Goal: Task Accomplishment & Management: Use online tool/utility

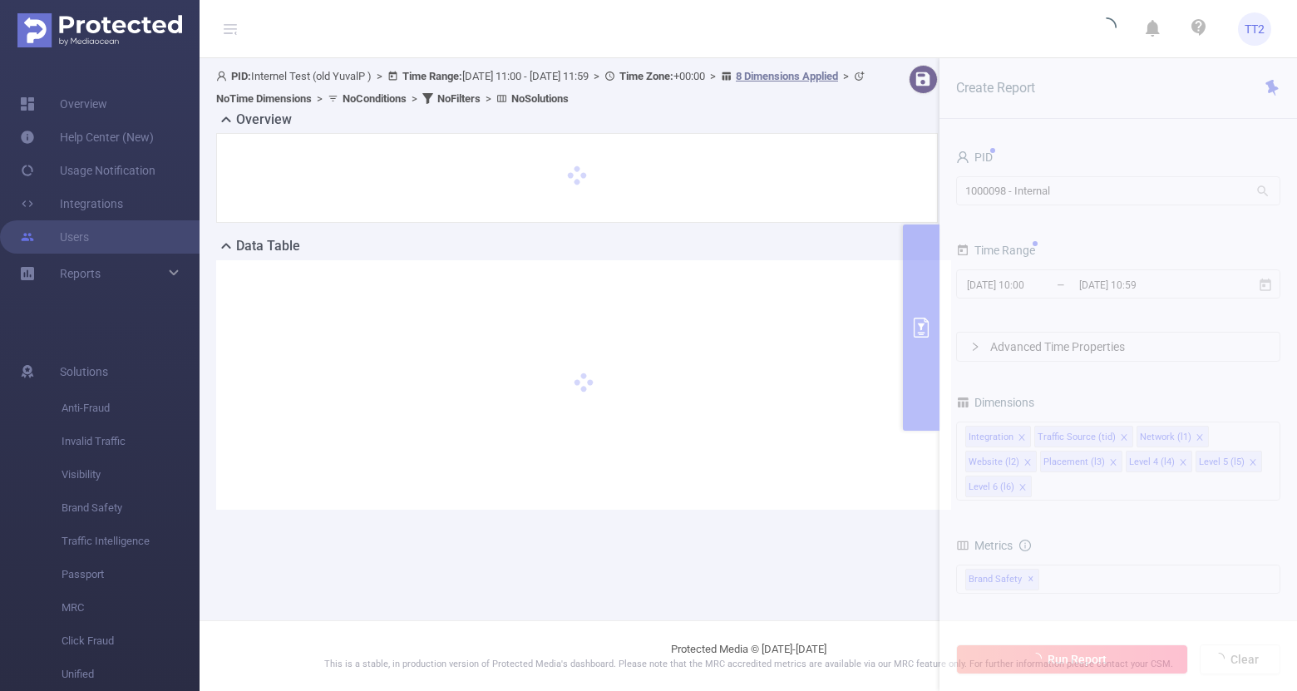
type input "[DATE] 11:00"
type input "[DATE] 11:59"
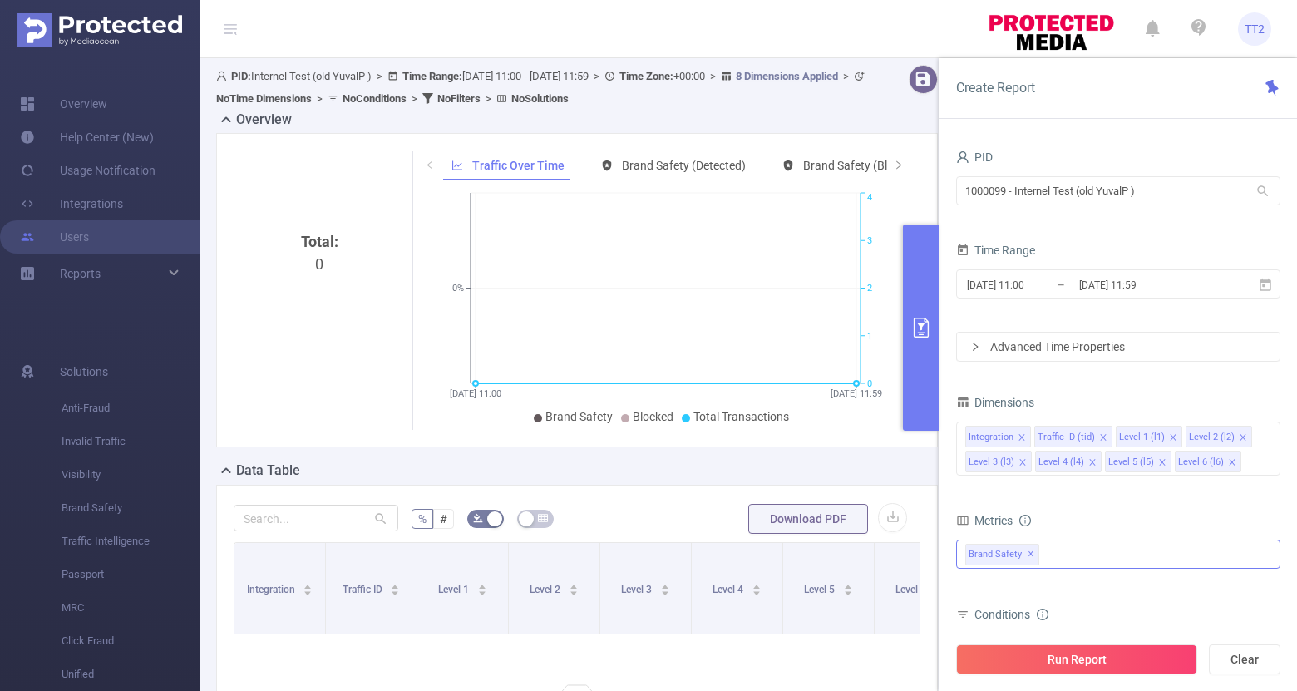
click at [1160, 549] on div "Brand Safety ✕" at bounding box center [1118, 553] width 324 height 29
click at [1130, 519] on div "Metrics" at bounding box center [1118, 522] width 324 height 27
click at [1068, 551] on div "Brand Safety ✕ Anti-Fraud Brand Safety" at bounding box center [1118, 553] width 324 height 29
click at [1094, 531] on div "Metrics" at bounding box center [1118, 522] width 324 height 27
click at [1135, 190] on input "1000099 - Internel Test (old YuvalP )" at bounding box center [1118, 190] width 324 height 29
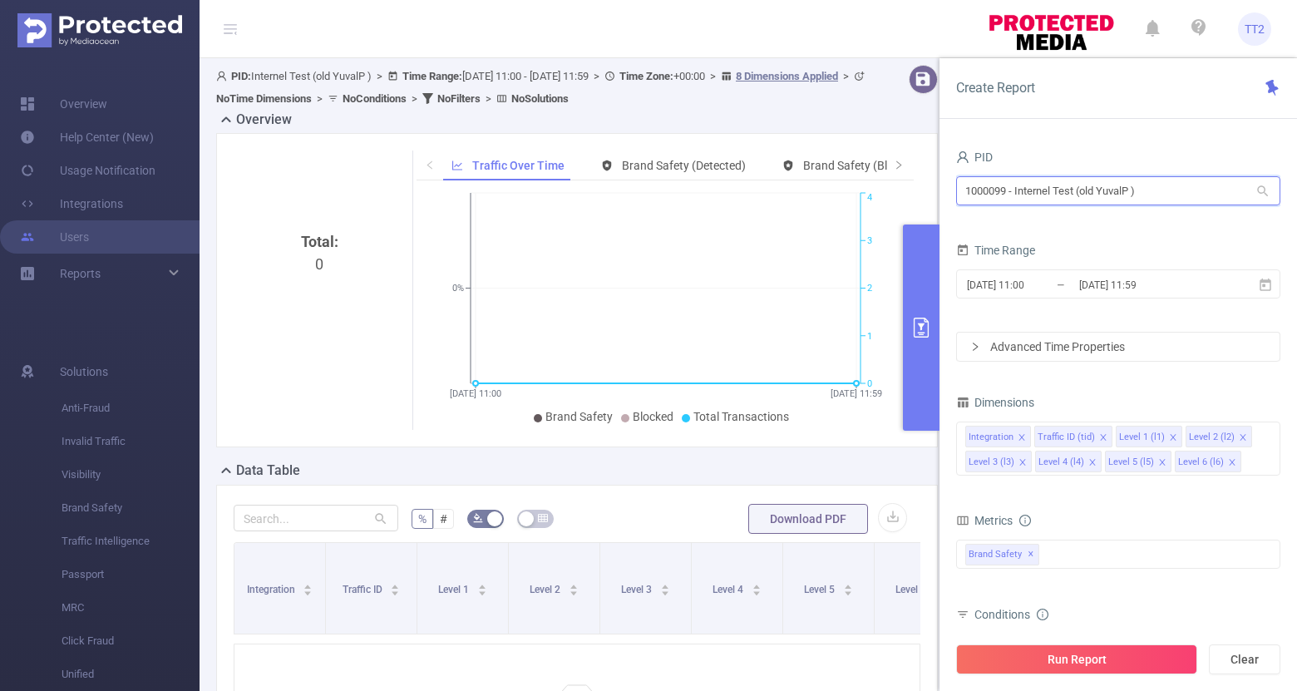
click at [1135, 190] on input "1000099 - Internel Test (old YuvalP )" at bounding box center [1118, 190] width 324 height 29
click at [1068, 561] on div "Brand Safety ✕ Anti-Fraud Brand Safety" at bounding box center [1118, 553] width 324 height 29
click at [1091, 515] on div "Metrics" at bounding box center [1118, 522] width 324 height 27
click at [1140, 204] on input "1000099 - Internel Test (old YuvalP )" at bounding box center [1118, 190] width 324 height 29
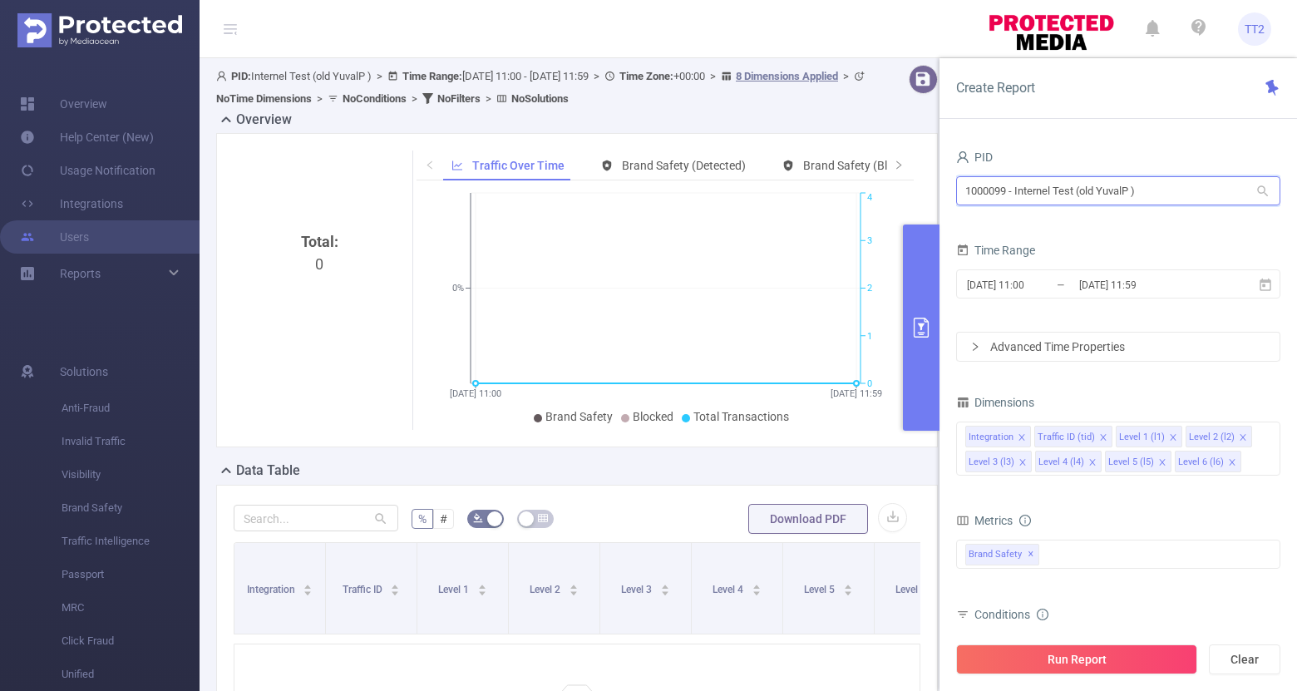
click at [1140, 204] on input "1000099 - Internel Test (old YuvalP )" at bounding box center [1118, 190] width 324 height 29
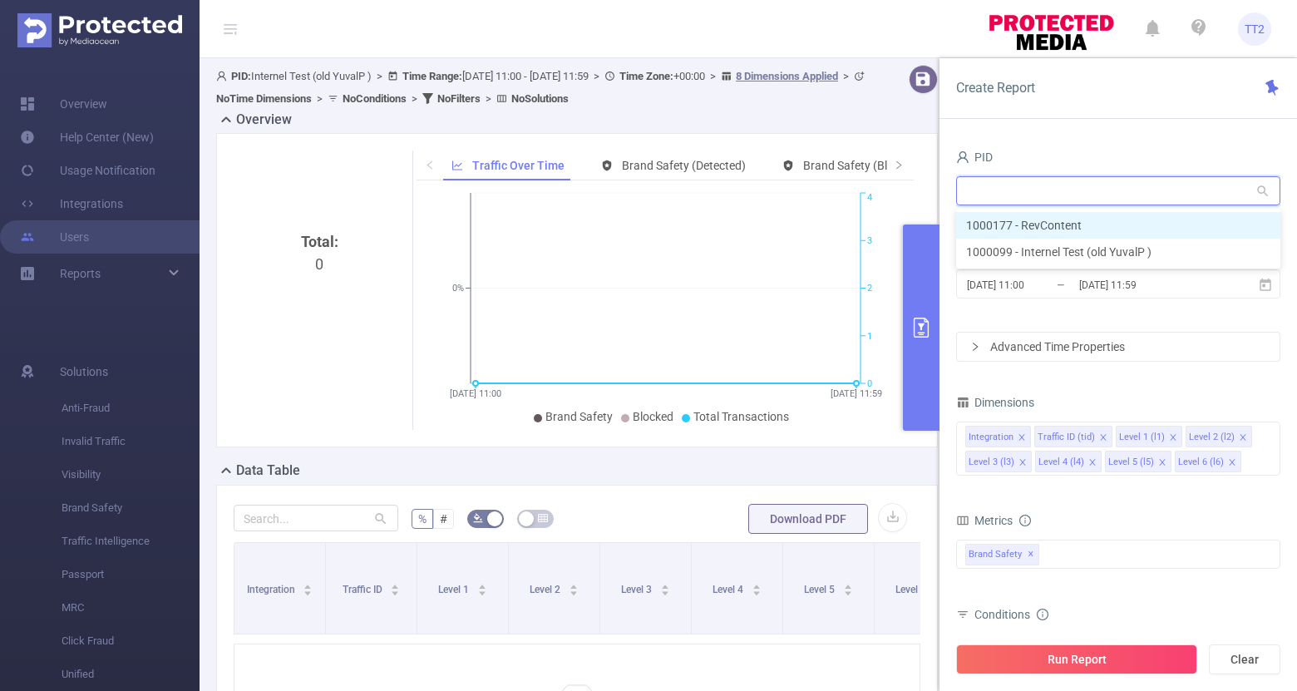
click at [1072, 221] on li "1000177 - RevContent" at bounding box center [1118, 225] width 324 height 27
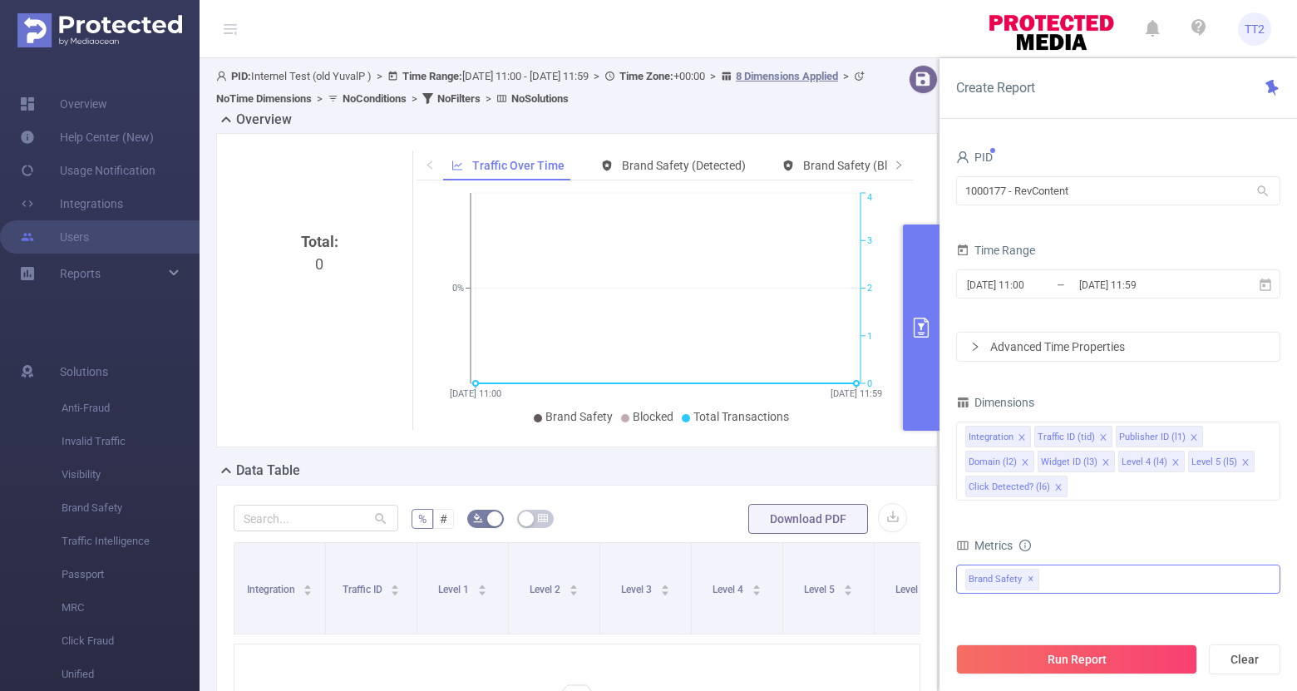
click at [1107, 579] on div "Brand Safety ✕ Anti-Fraud Brand Safety" at bounding box center [1118, 578] width 324 height 29
click at [1065, 379] on div "PID 1000177 - RevContent 1000177 - RevContent Time Range 2025-08-19 11:00 _ 202…" at bounding box center [1118, 477] width 324 height 665
click at [1058, 580] on div "Brand Safety ✕ Anti-Fraud Brand Safety" at bounding box center [1118, 578] width 324 height 29
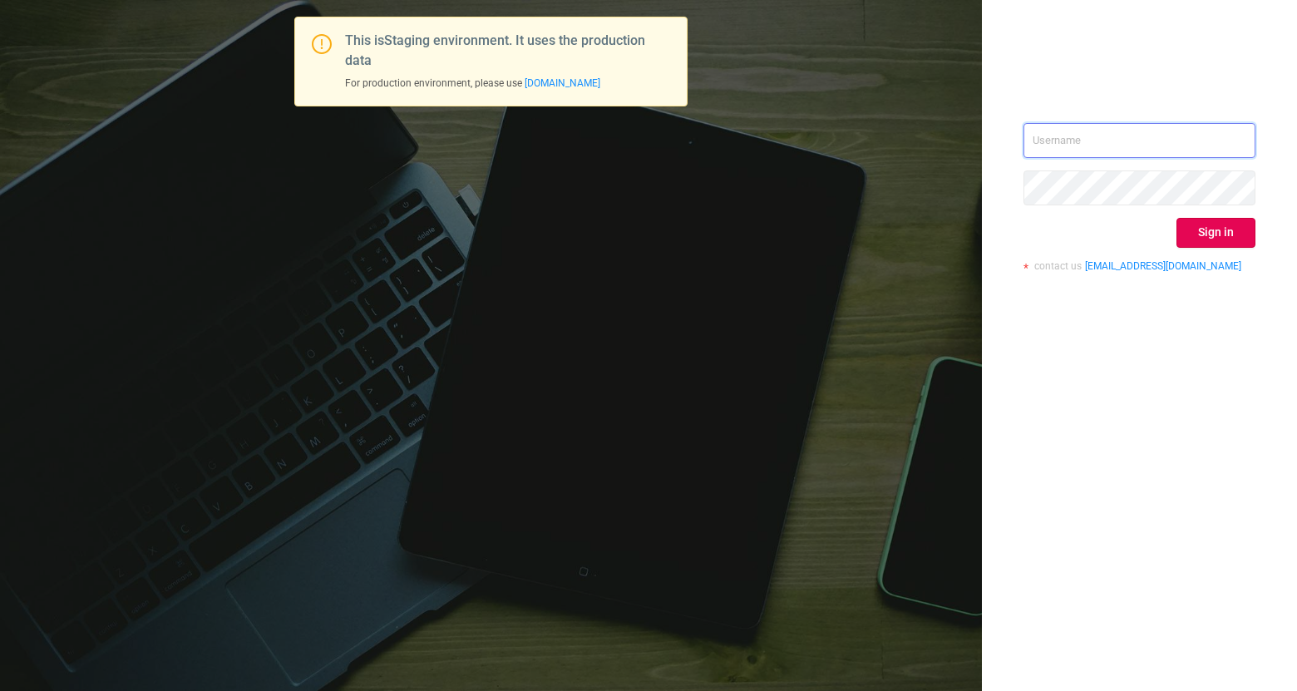
click at [1162, 142] on input "text" at bounding box center [1139, 140] width 232 height 35
type input "p"
type input "[EMAIL_ADDRESS][DOMAIN_NAME]"
click at [1229, 226] on button "Sign in" at bounding box center [1215, 233] width 79 height 30
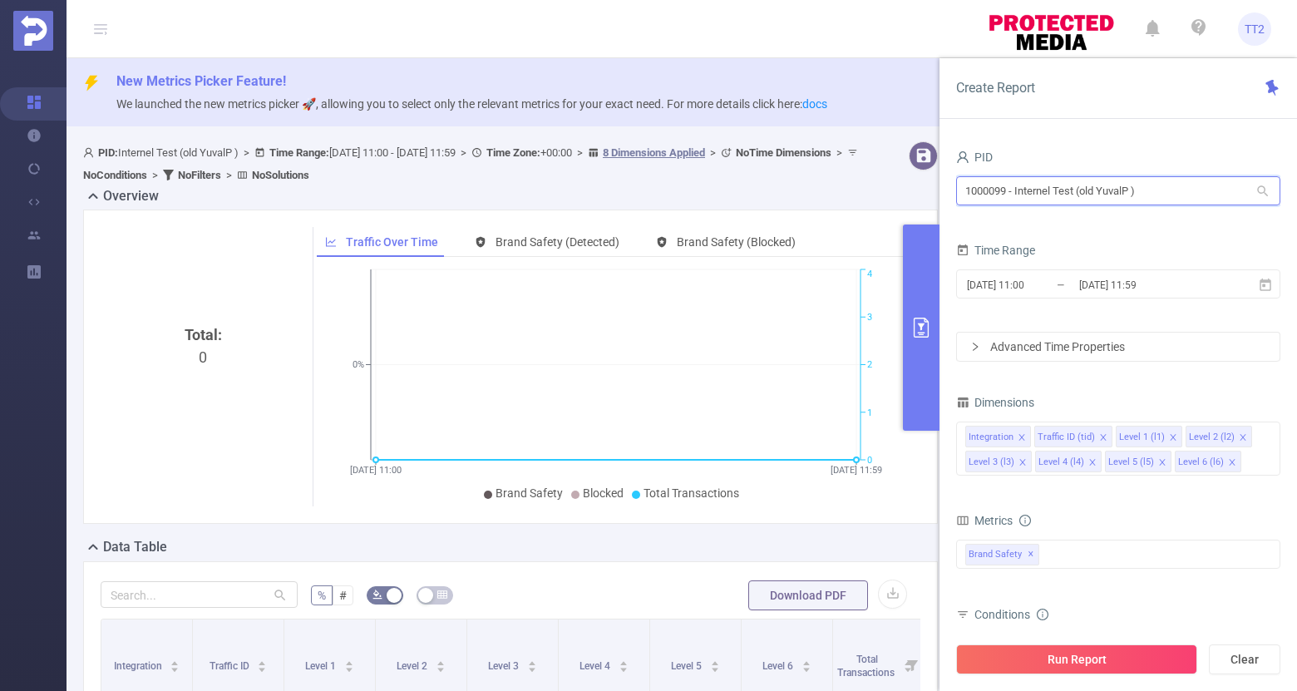
click at [1166, 187] on input "1000099 - Internel Test (old YuvalP )" at bounding box center [1118, 190] width 324 height 29
click at [1138, 158] on div "PID" at bounding box center [1118, 158] width 324 height 27
click at [1060, 551] on div "Brand Safety ✕" at bounding box center [1118, 553] width 324 height 29
click at [1085, 524] on div "Metrics" at bounding box center [1118, 522] width 324 height 27
click at [1148, 193] on input "1000099 - Internel Test (old YuvalP )" at bounding box center [1118, 190] width 324 height 29
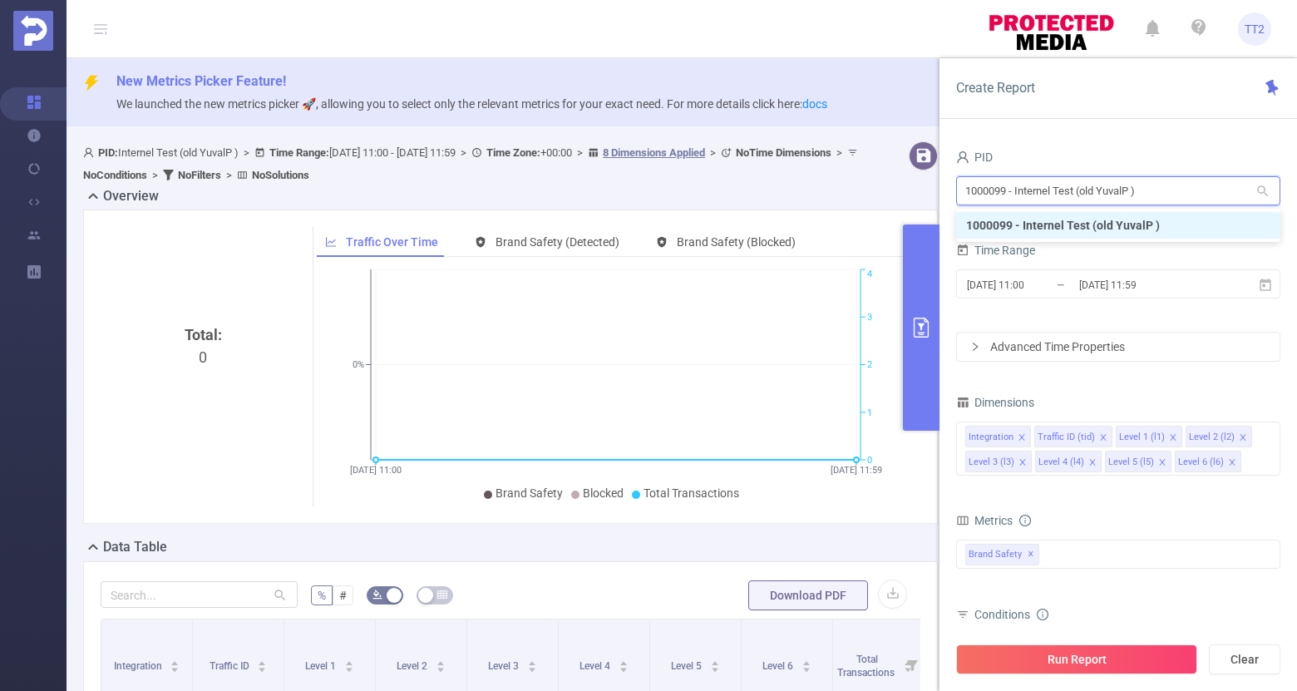
click at [1148, 193] on input "1000099 - Internel Test (old YuvalP )" at bounding box center [1118, 190] width 324 height 29
type input "re"
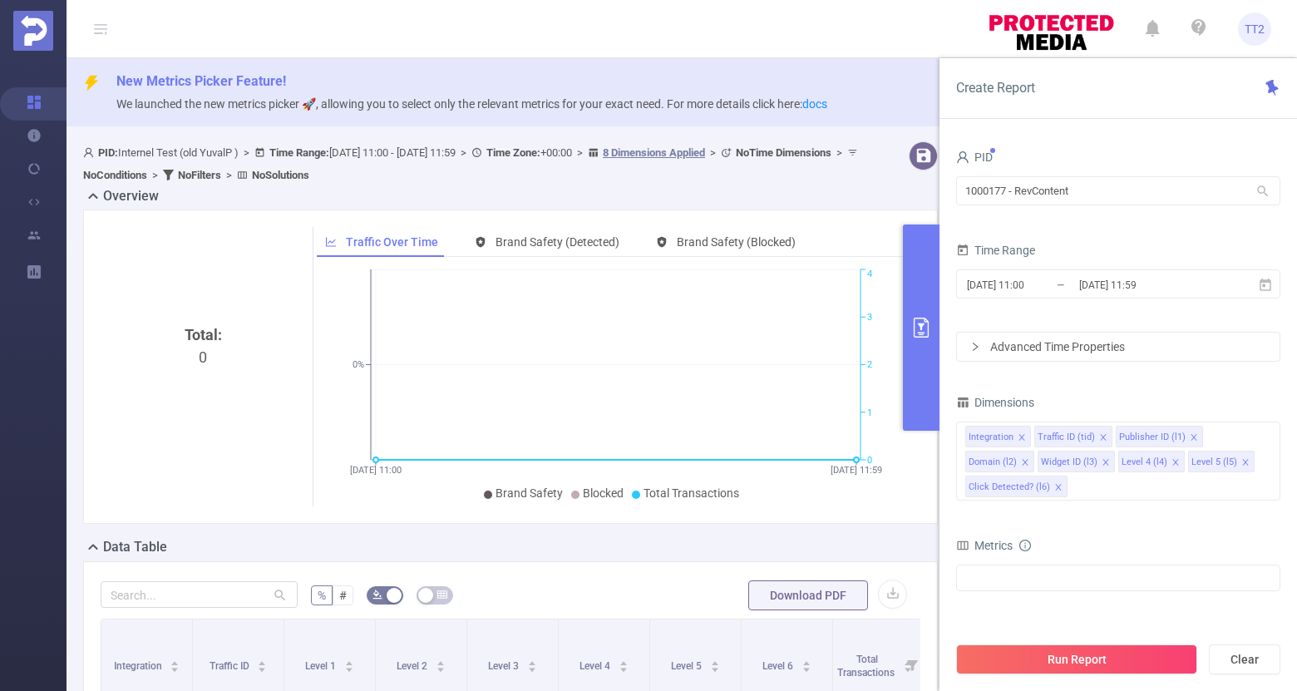
click at [1124, 593] on div "total All Categories *Adult & Explicit Sexual Content *Arms *Crime *Death Injur…" at bounding box center [1118, 587] width 324 height 47
click at [1124, 575] on div "Anti-Fraud Brand Safety" at bounding box center [1118, 577] width 324 height 27
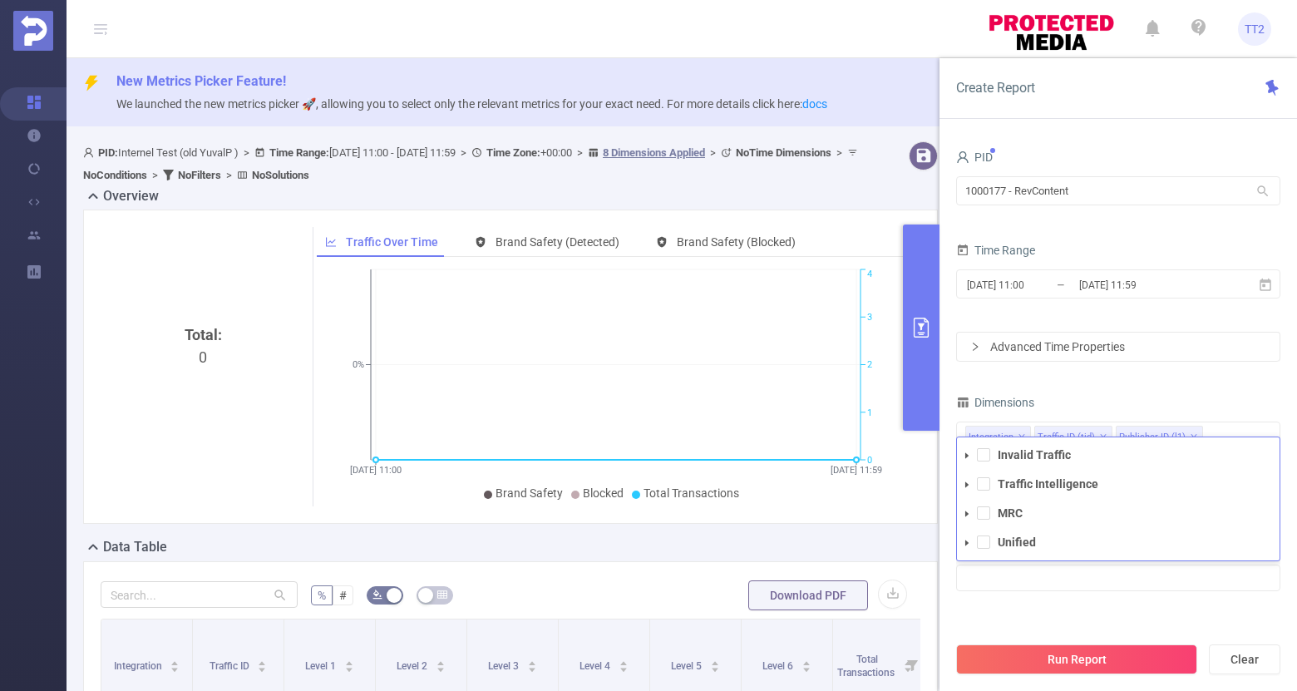
click at [1118, 396] on div "Dimensions" at bounding box center [1118, 404] width 324 height 27
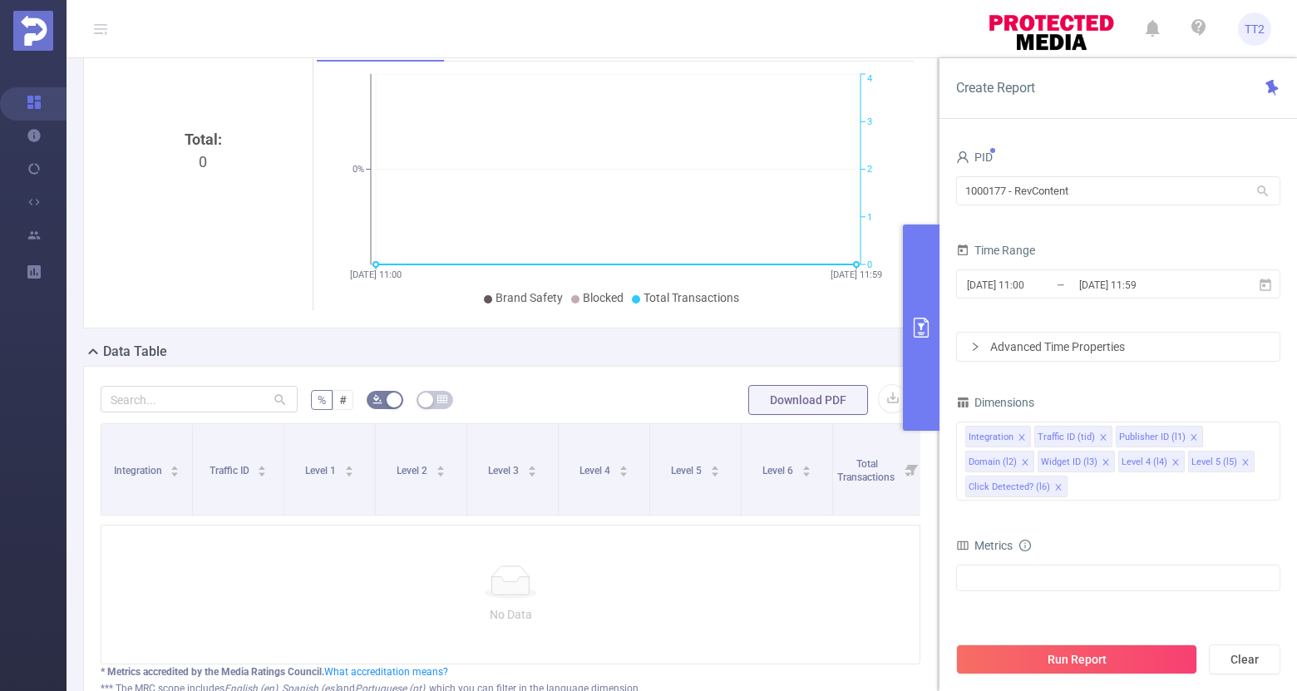
scroll to position [199, 0]
click at [1065, 574] on div "Invalid Traffic Traffic Intelligence MRC Unified" at bounding box center [1118, 577] width 324 height 27
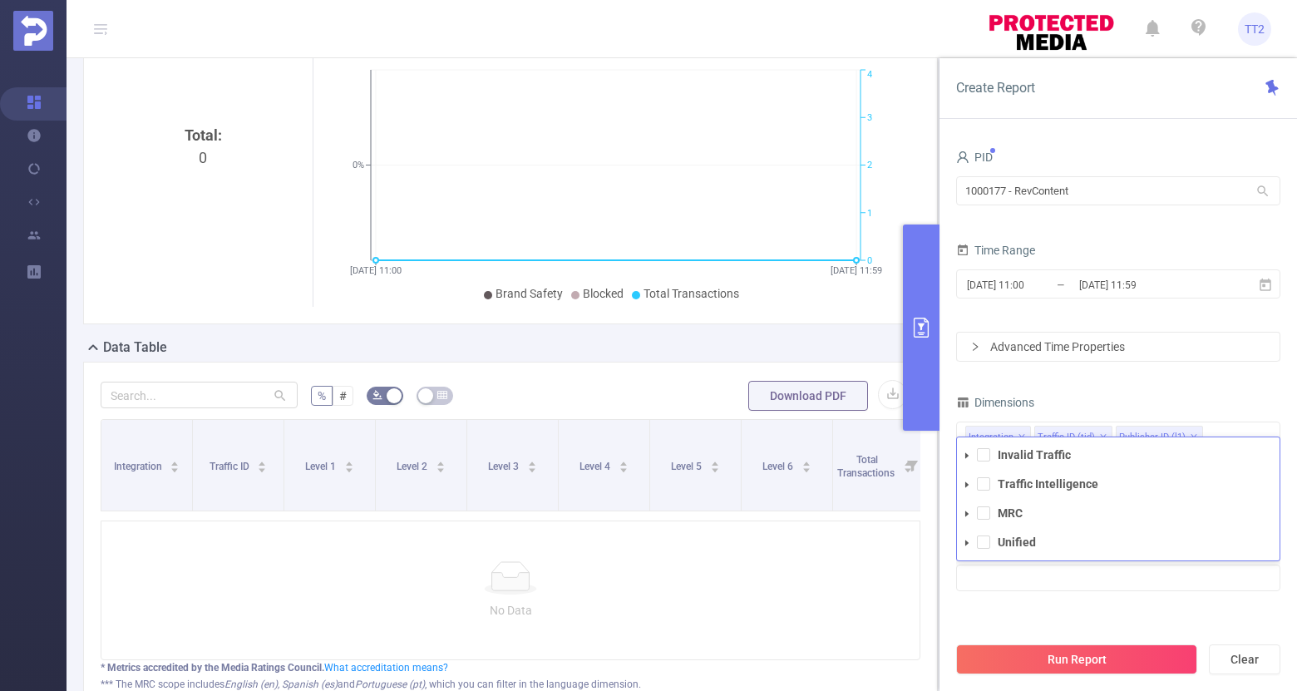
click at [1090, 393] on div "Dimensions" at bounding box center [1118, 404] width 324 height 27
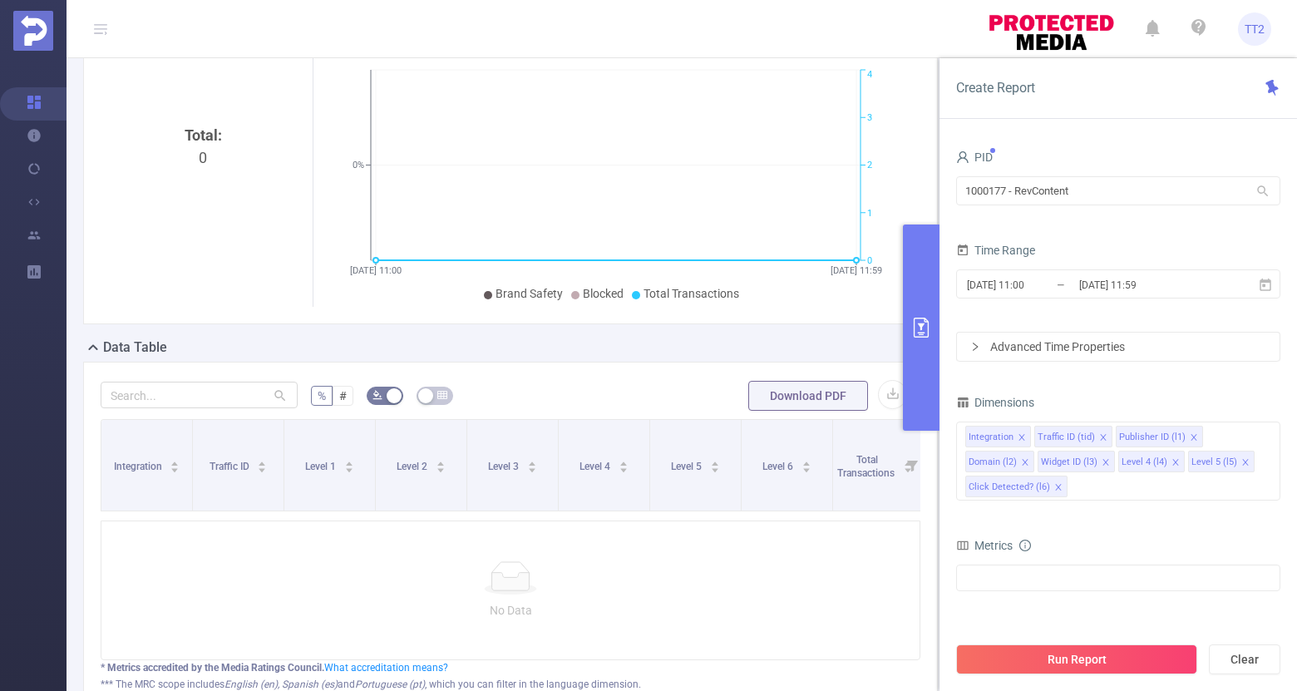
click at [100, 29] on icon at bounding box center [100, 28] width 13 height 13
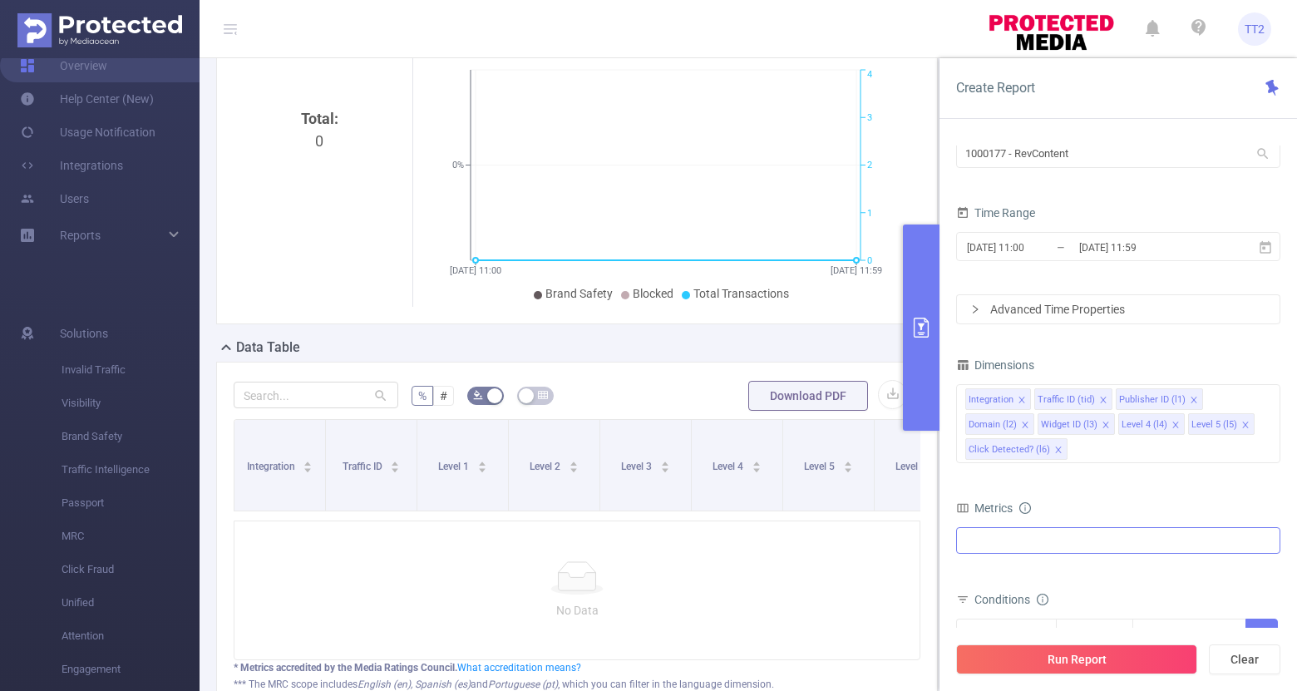
click at [1101, 536] on div "Invalid Traffic Traffic Intelligence MRC Unified" at bounding box center [1118, 540] width 324 height 27
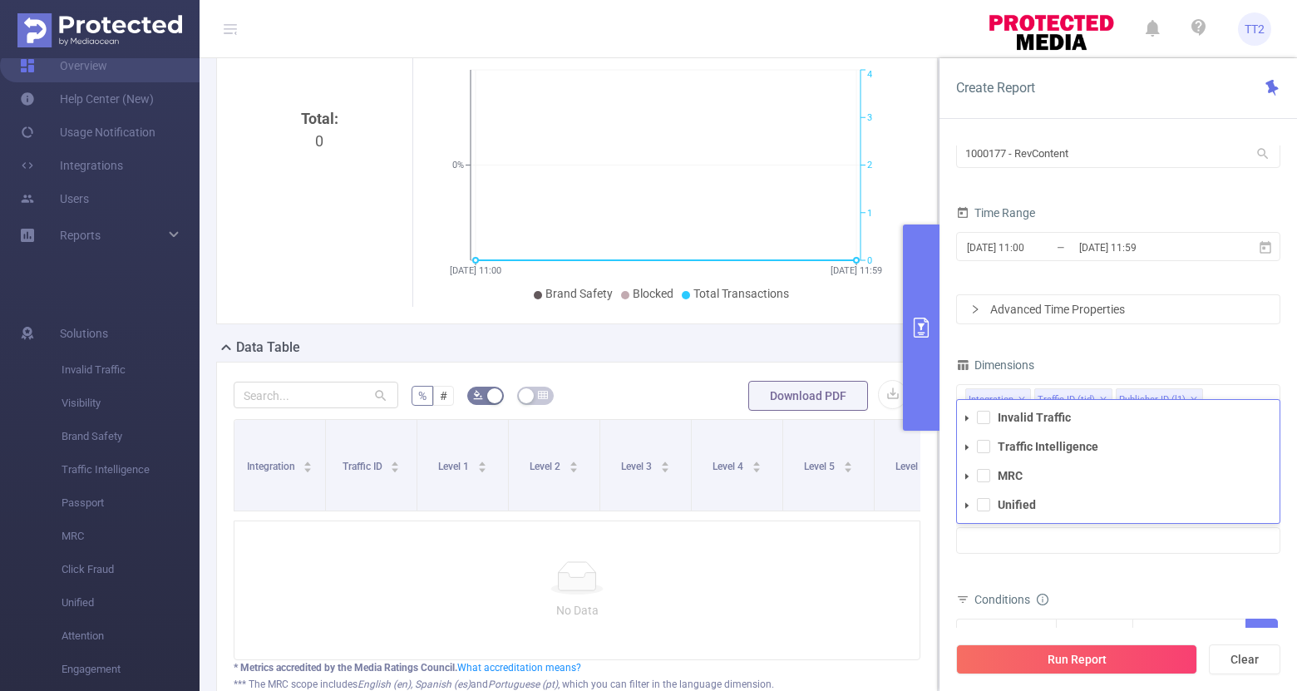
click at [1066, 362] on div "Dimensions" at bounding box center [1118, 366] width 324 height 27
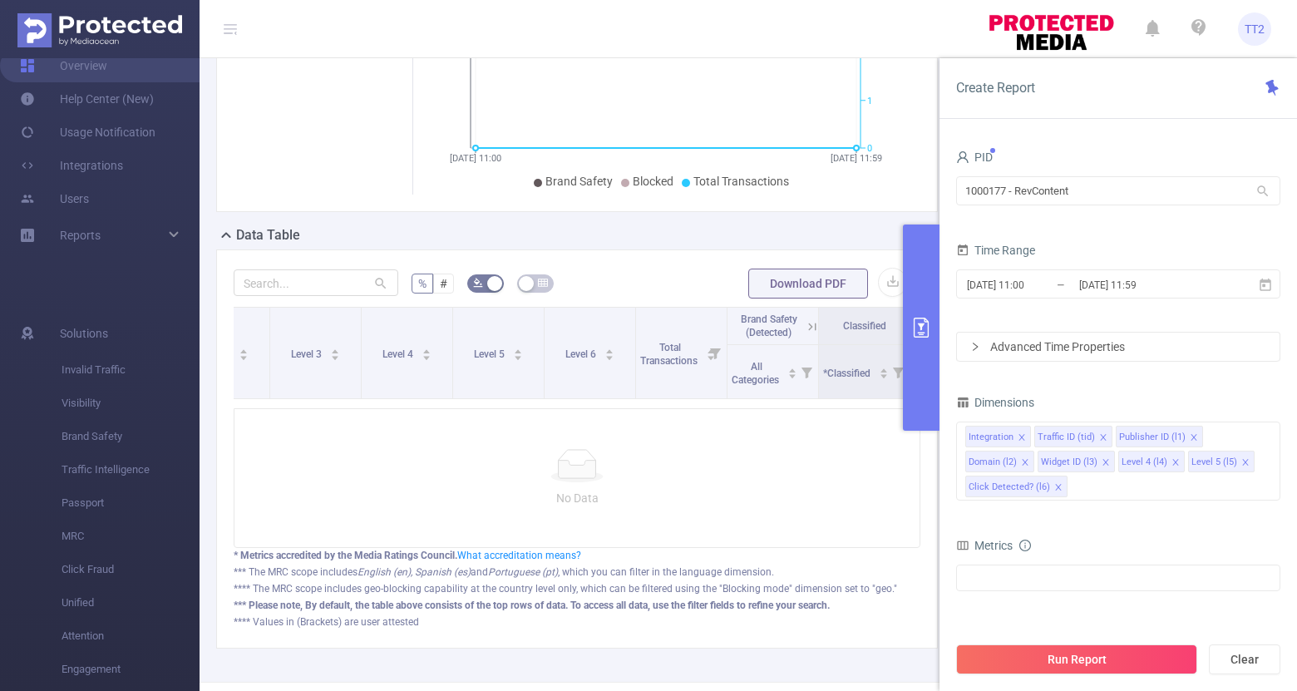
scroll to position [0, 506]
click at [1097, 197] on input "1000177 - RevContent" at bounding box center [1118, 190] width 324 height 29
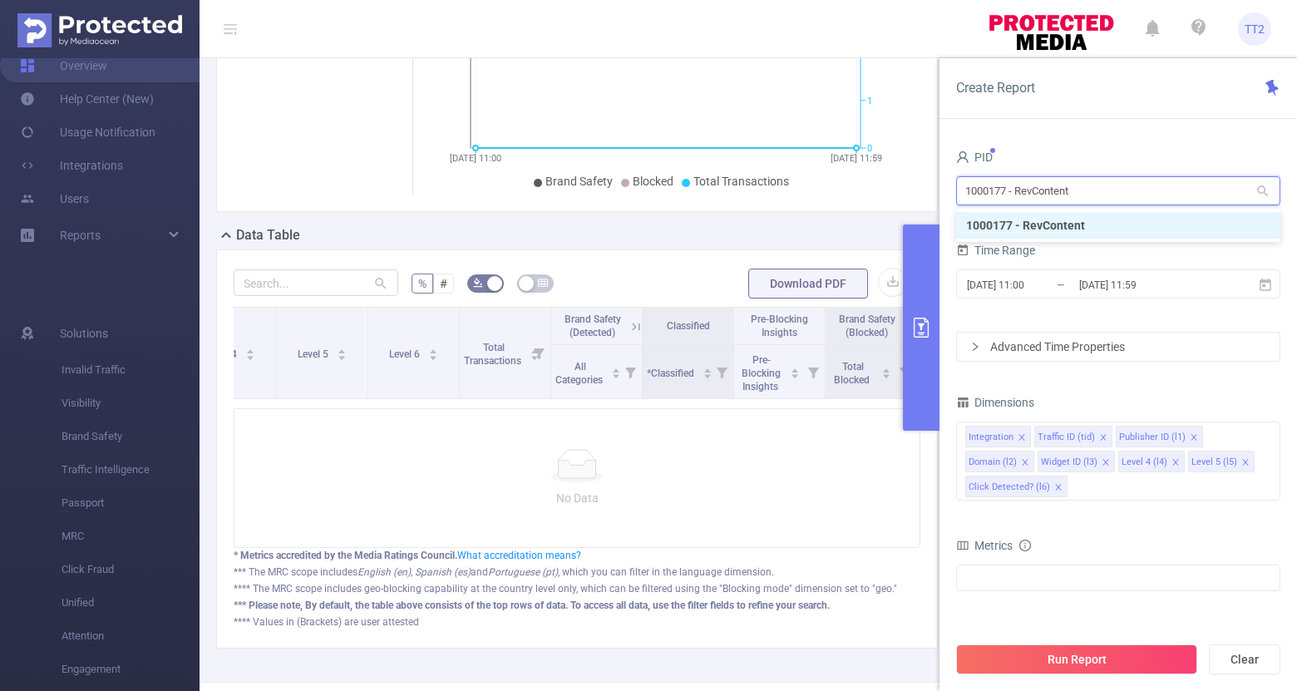
click at [1097, 197] on input "1000177 - RevContent" at bounding box center [1118, 190] width 324 height 29
click at [914, 319] on icon "primary" at bounding box center [921, 328] width 20 height 20
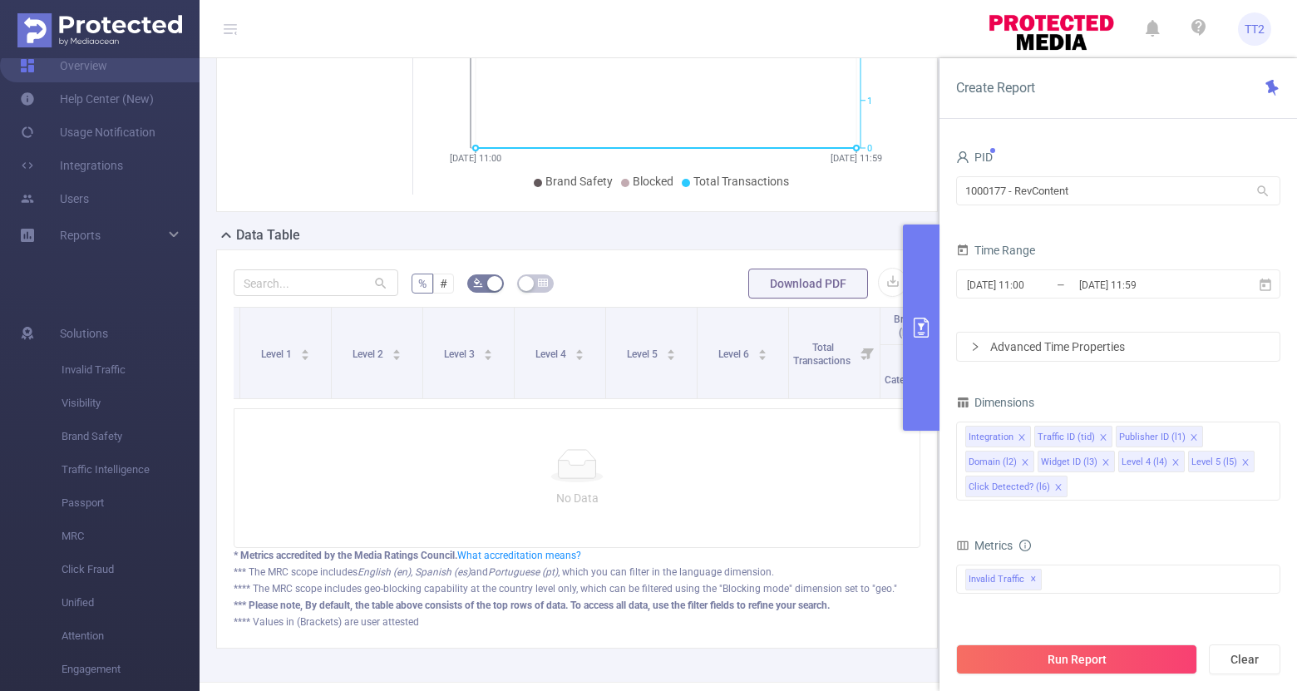
click at [929, 329] on icon "primary" at bounding box center [921, 328] width 20 height 20
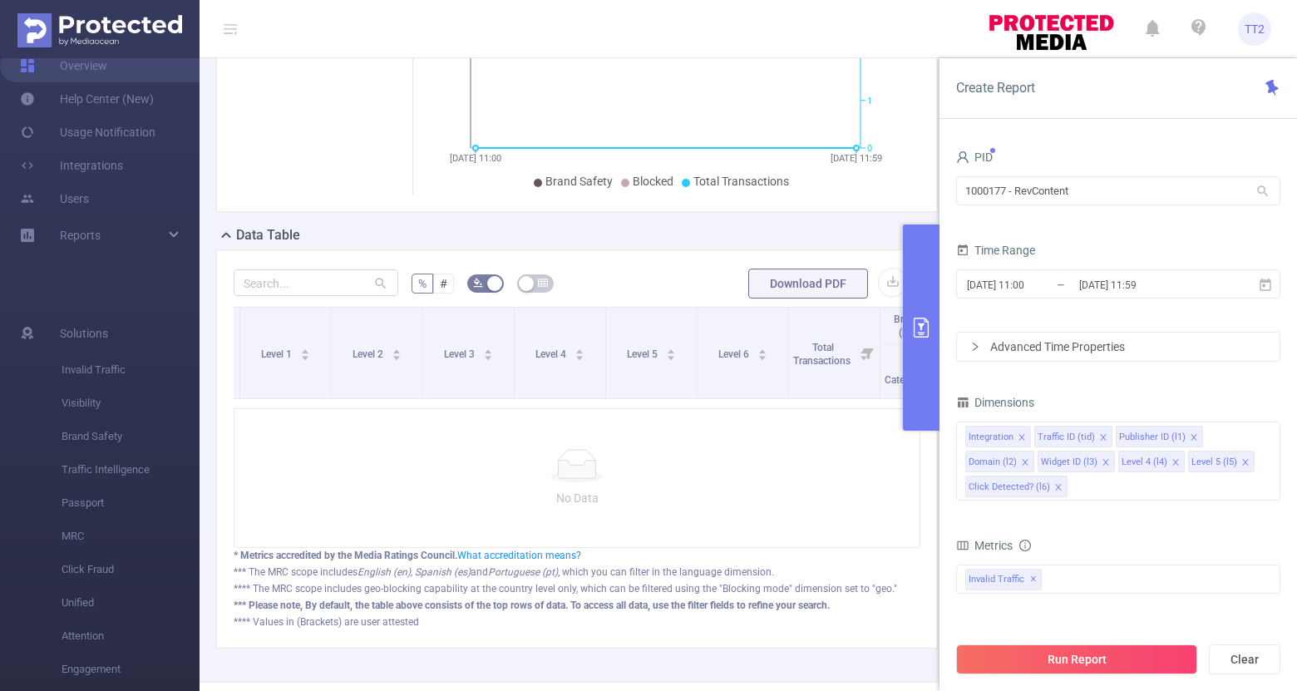
click at [923, 327] on icon "primary" at bounding box center [921, 328] width 20 height 20
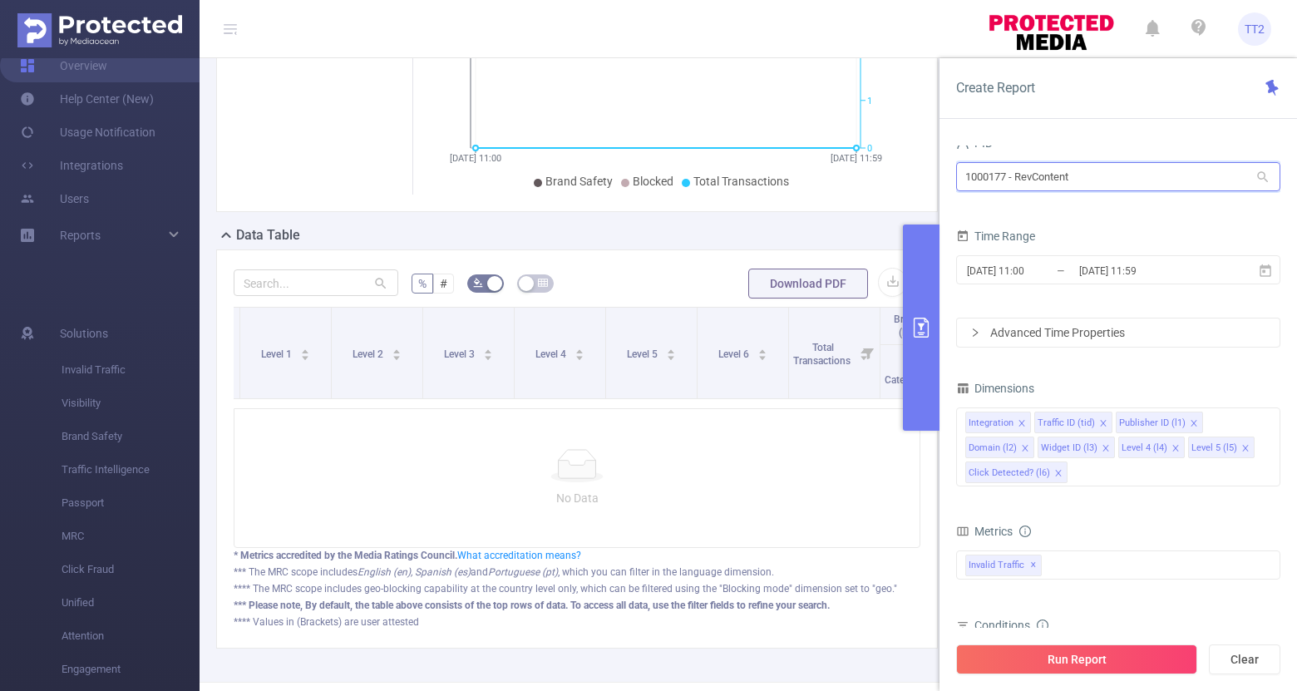
click at [1079, 188] on input "1000177 - RevContent" at bounding box center [1118, 176] width 324 height 29
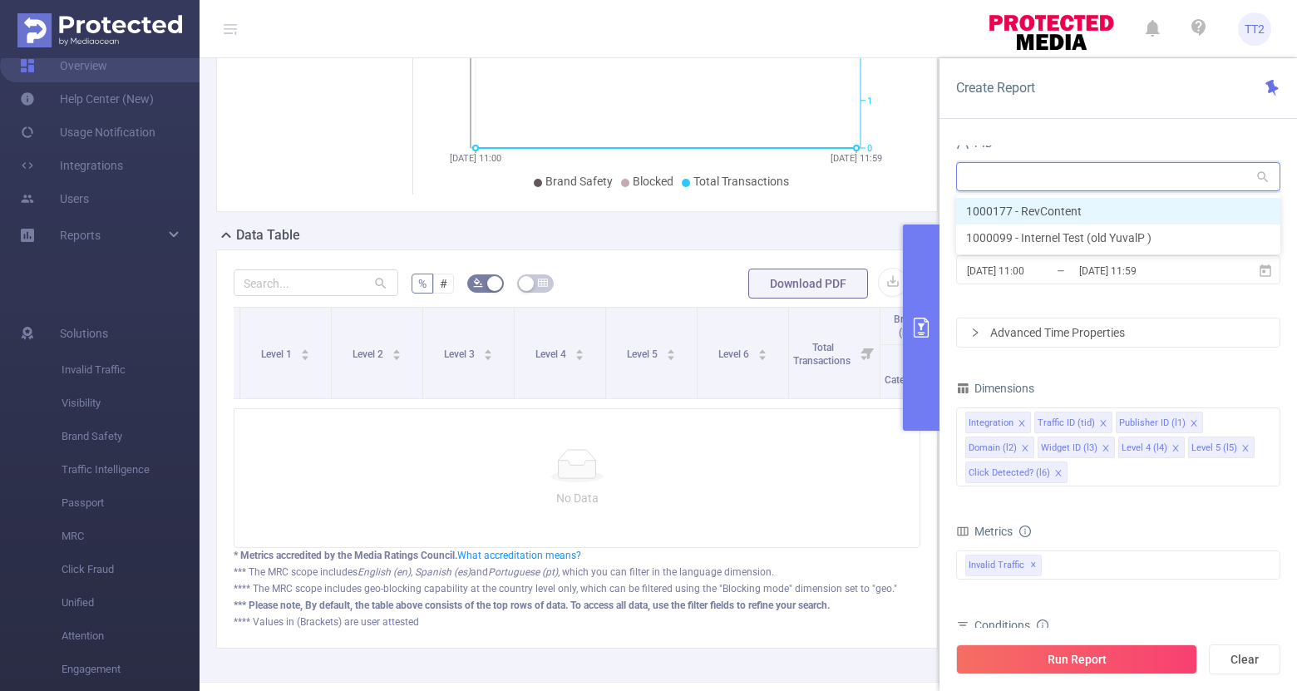
click at [1061, 214] on li "1000177 - RevContent" at bounding box center [1118, 211] width 324 height 27
type input "1000177 - RevContent"
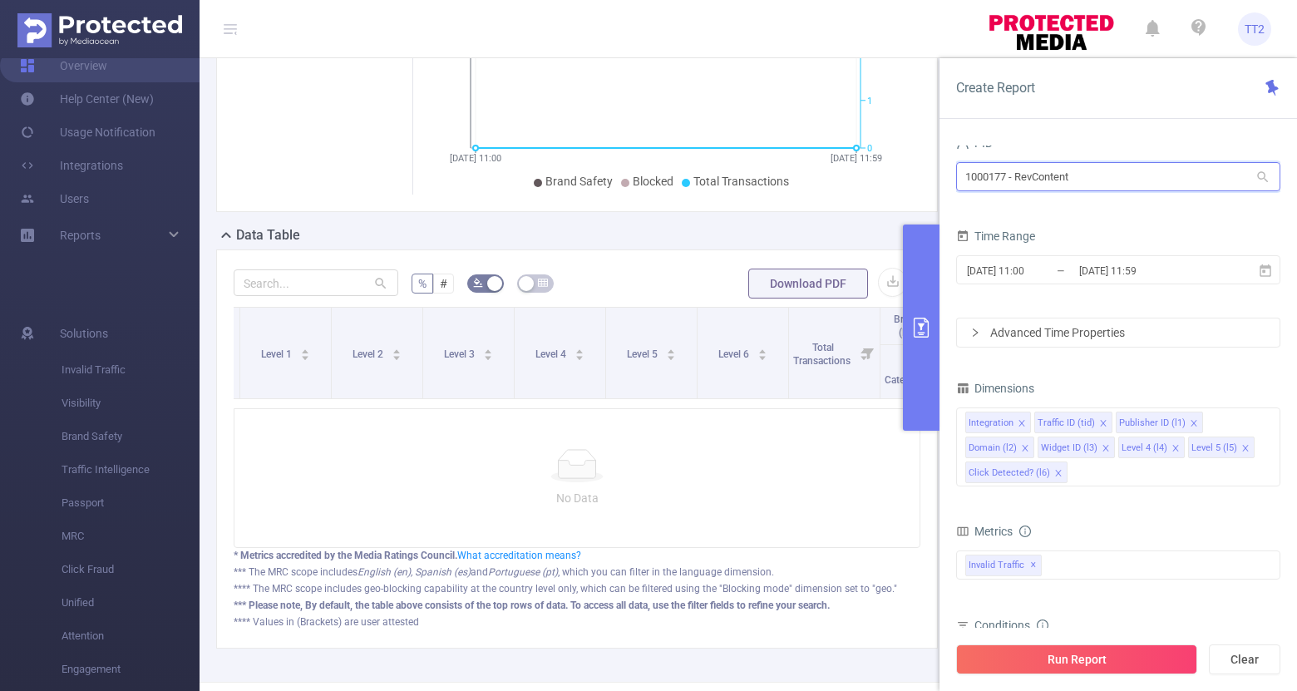
click at [1086, 170] on input "1000177 - RevContent" at bounding box center [1118, 176] width 324 height 29
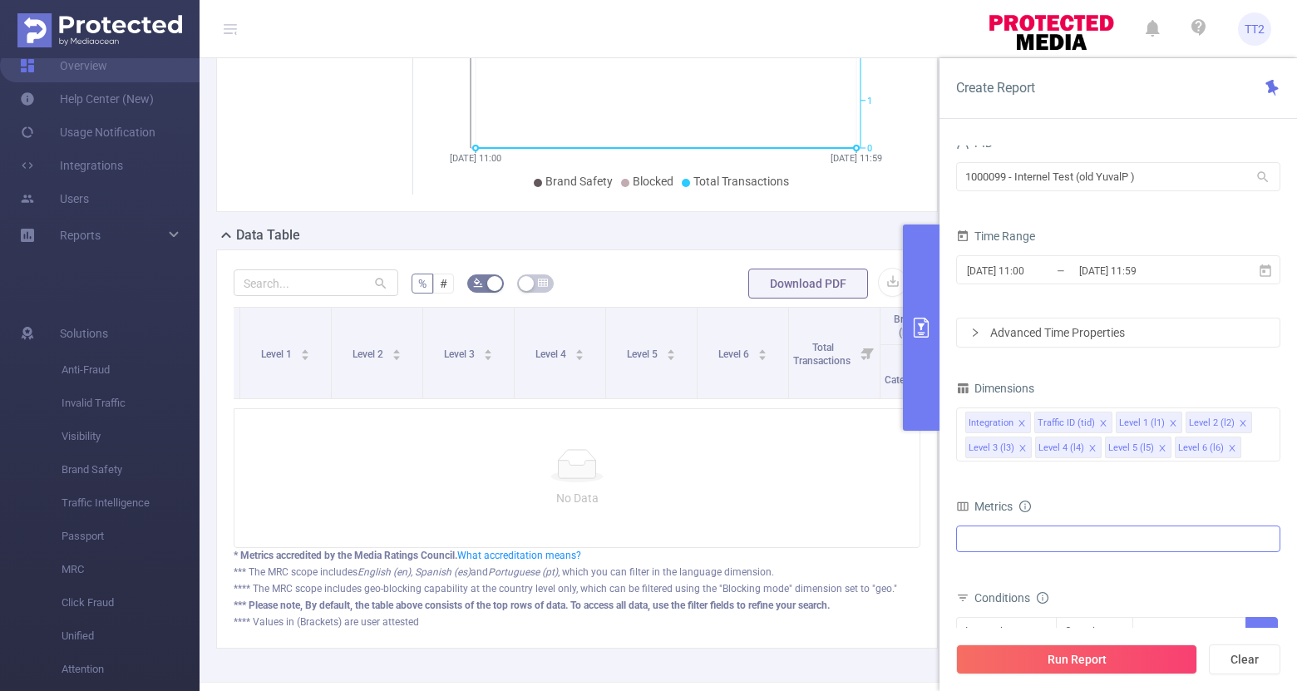
click at [1071, 551] on div "Invalid Traffic Traffic Intelligence MRC Unified" at bounding box center [1118, 538] width 324 height 27
click at [981, 548] on span at bounding box center [983, 546] width 13 height 13
click at [1064, 508] on div "Metrics" at bounding box center [1118, 508] width 324 height 27
click at [1089, 185] on input "1000099 - Internel Test (old YuvalP )" at bounding box center [1118, 176] width 324 height 29
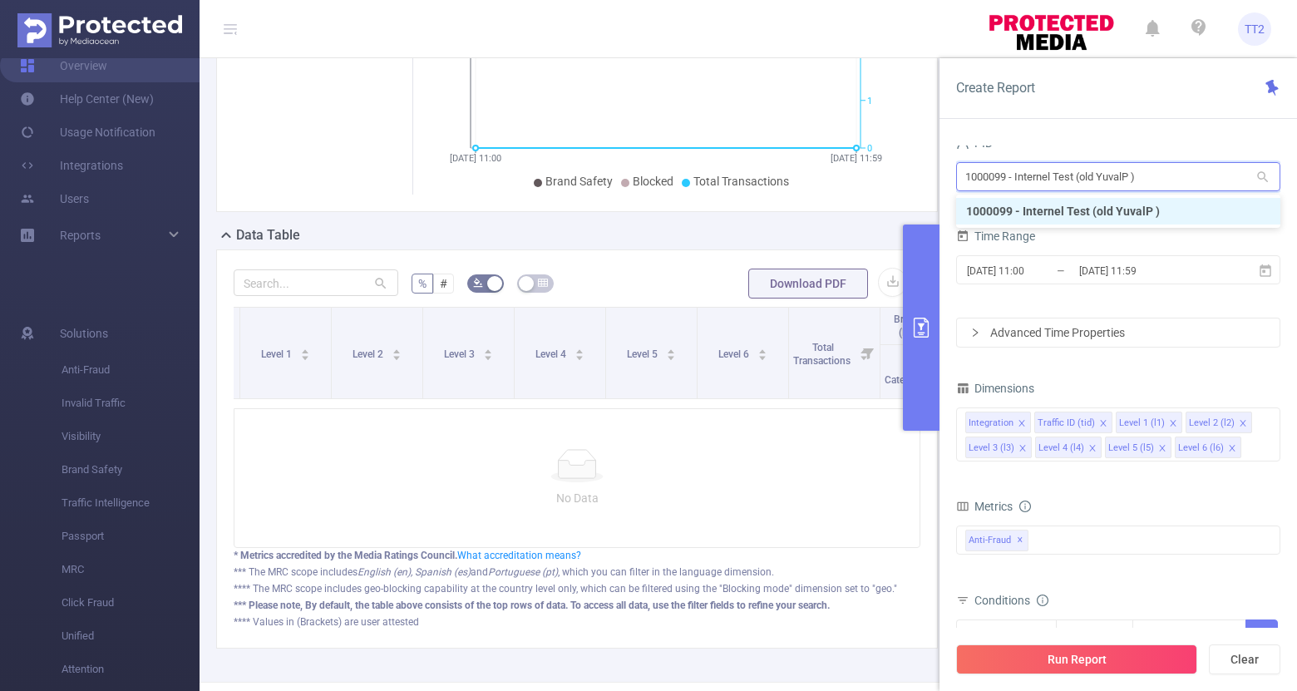
click at [1089, 185] on input "1000099 - Internel Test (old YuvalP )" at bounding box center [1118, 176] width 324 height 29
click at [1076, 214] on li "1000177 - RevContent" at bounding box center [1118, 211] width 324 height 27
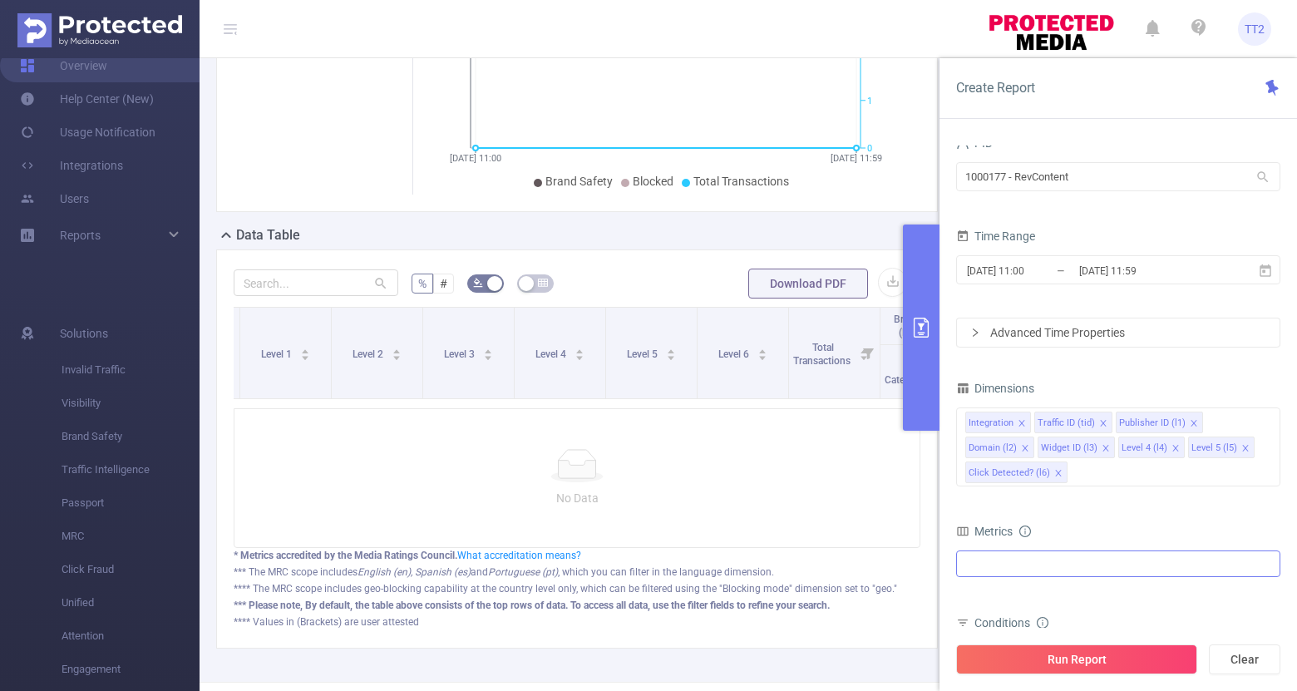
click at [1056, 558] on div "Anti-Fraud Brand Safety" at bounding box center [1118, 563] width 324 height 27
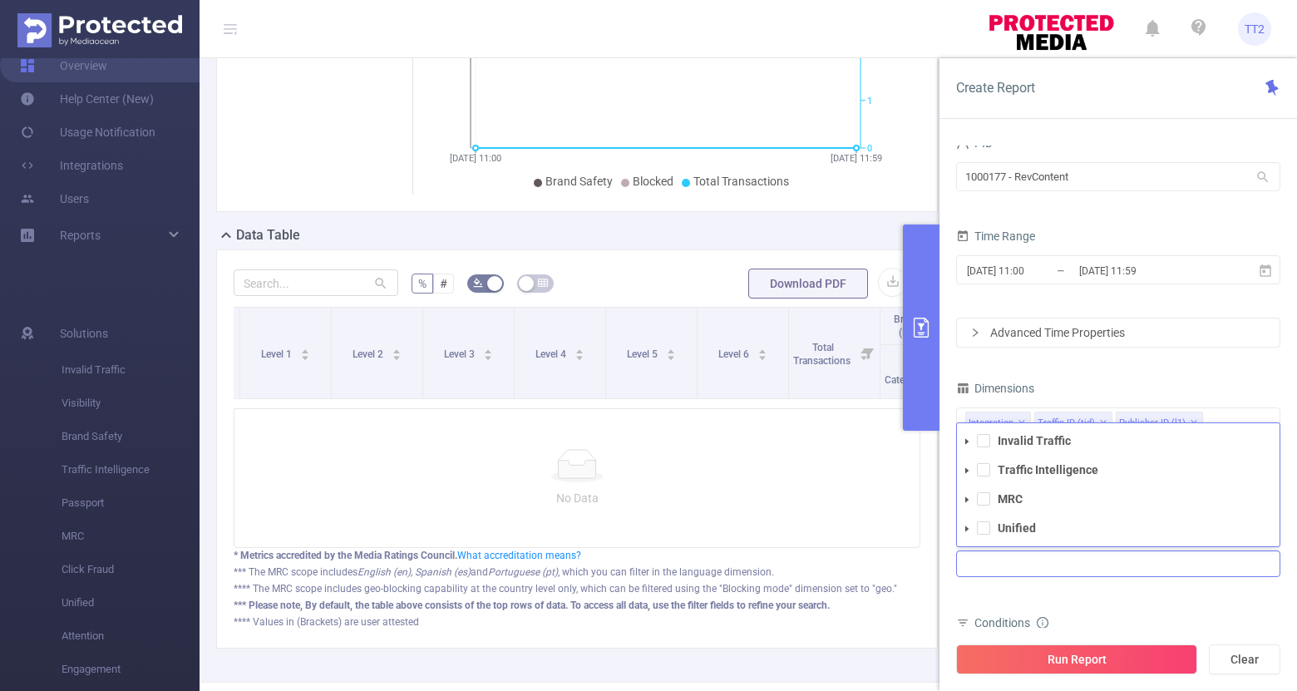
click at [1056, 558] on div "Invalid Traffic Traffic Intelligence MRC Unified" at bounding box center [1118, 563] width 324 height 27
click at [1099, 350] on div "PID 1000177 - RevContent 1000177 - RevContent Time Range [DATE] 11:00 _ [DATE] …" at bounding box center [1118, 462] width 324 height 662
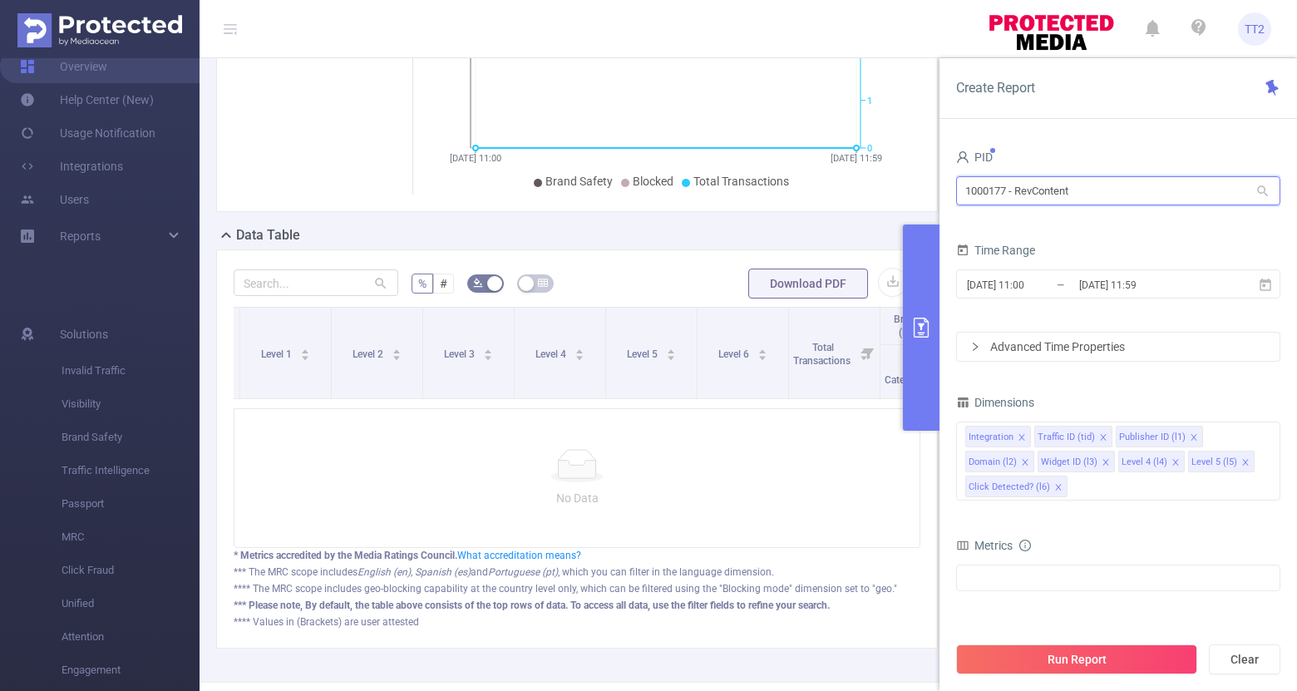
click at [1069, 199] on input "1000177 - RevContent" at bounding box center [1118, 190] width 324 height 29
click at [498, 239] on div "Data Table" at bounding box center [583, 236] width 735 height 23
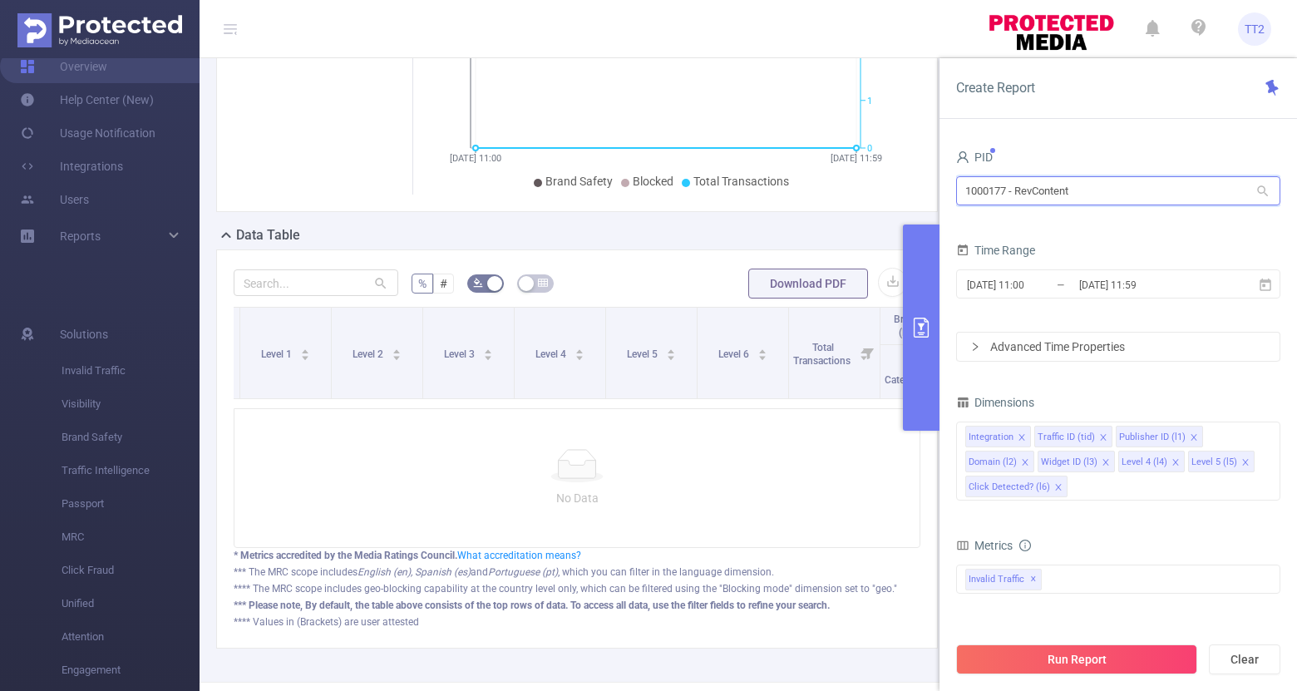
click at [1134, 200] on input "1000177 - RevContent" at bounding box center [1118, 190] width 324 height 29
click at [1098, 185] on input "1000177 - RevContent" at bounding box center [1118, 190] width 324 height 29
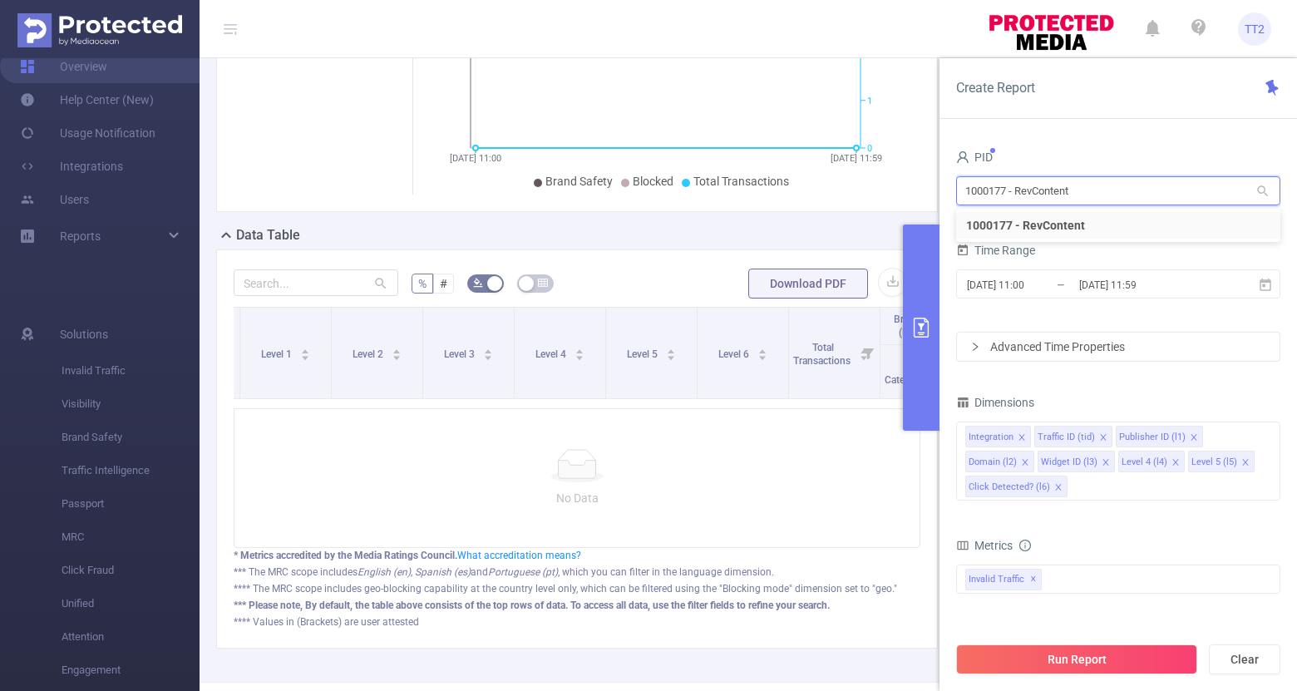
click at [1098, 185] on input "1000177 - RevContent" at bounding box center [1118, 190] width 324 height 29
click at [1094, 254] on li "1000099 - Internel Test (old YuvalP )" at bounding box center [1118, 252] width 324 height 27
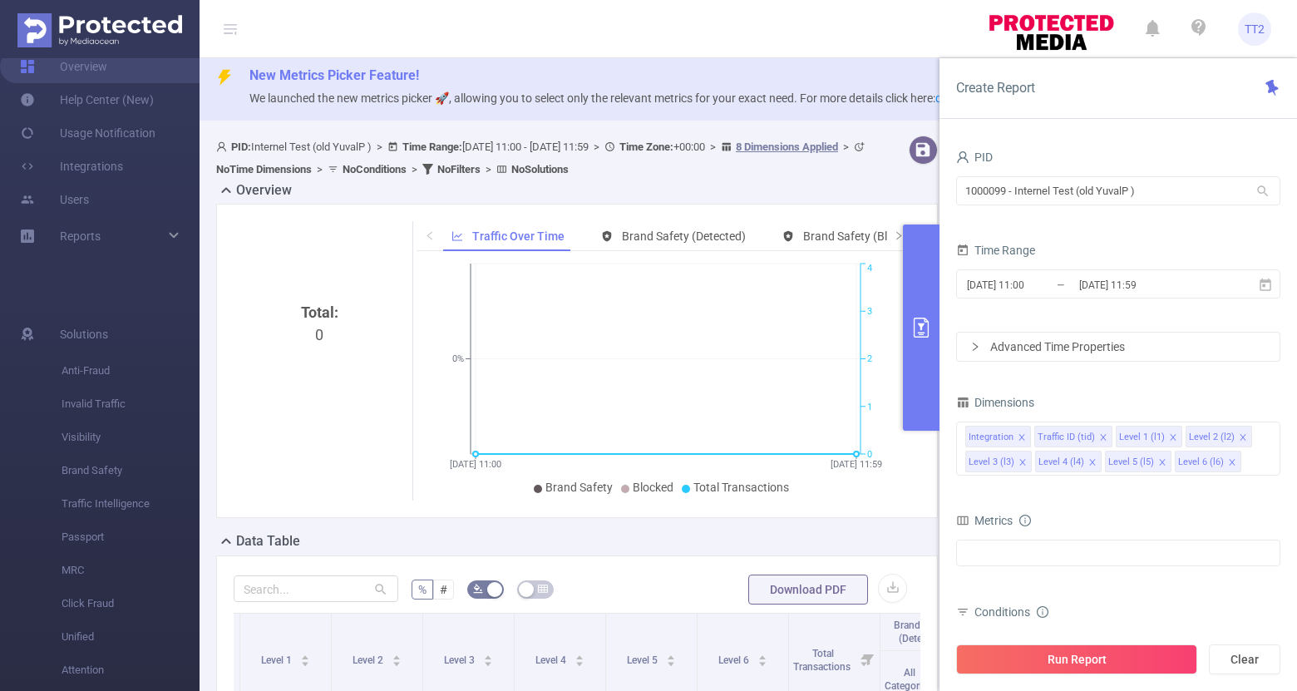
scroll to position [0, 0]
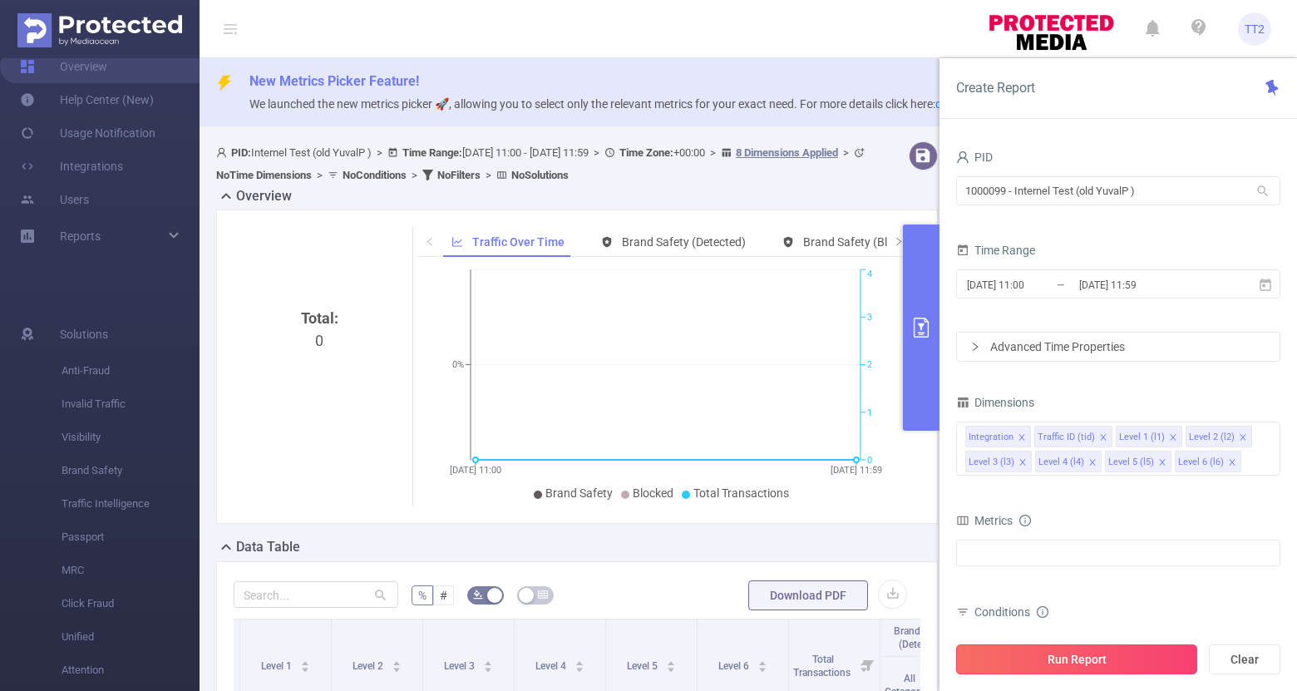
click at [1070, 650] on button "Run Report" at bounding box center [1076, 659] width 241 height 30
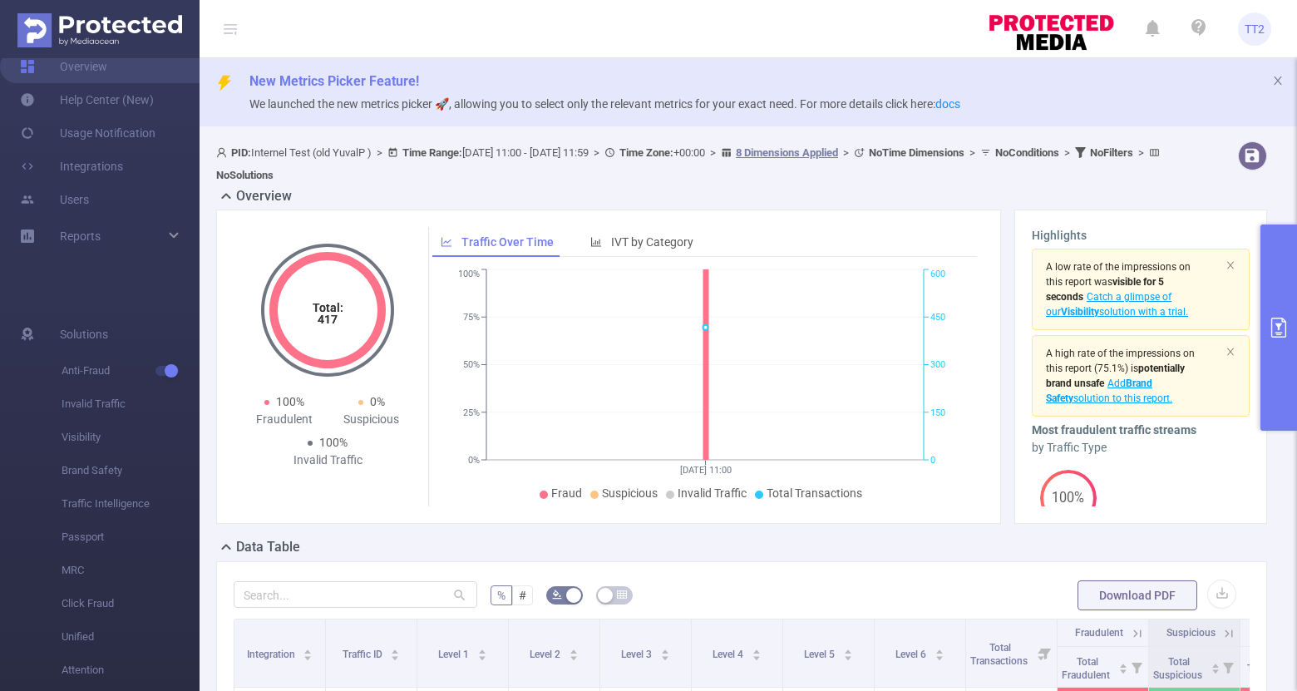
click at [1281, 308] on button "primary" at bounding box center [1278, 327] width 37 height 206
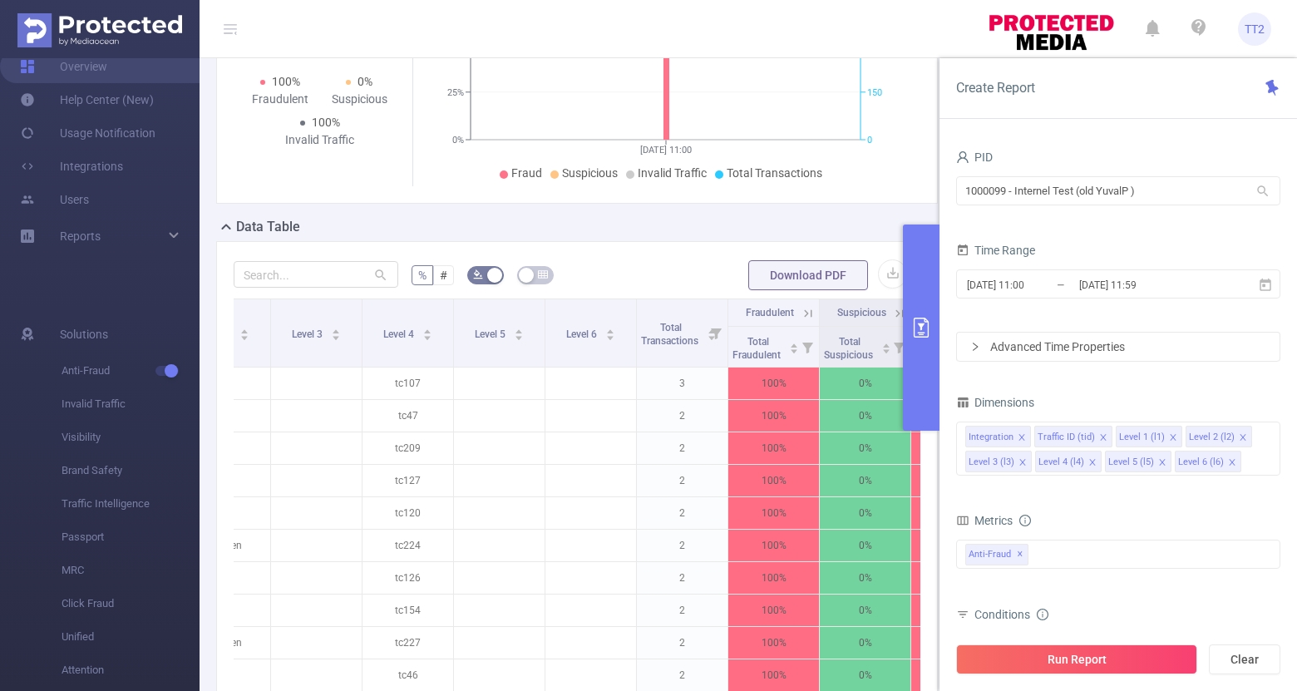
scroll to position [0, 387]
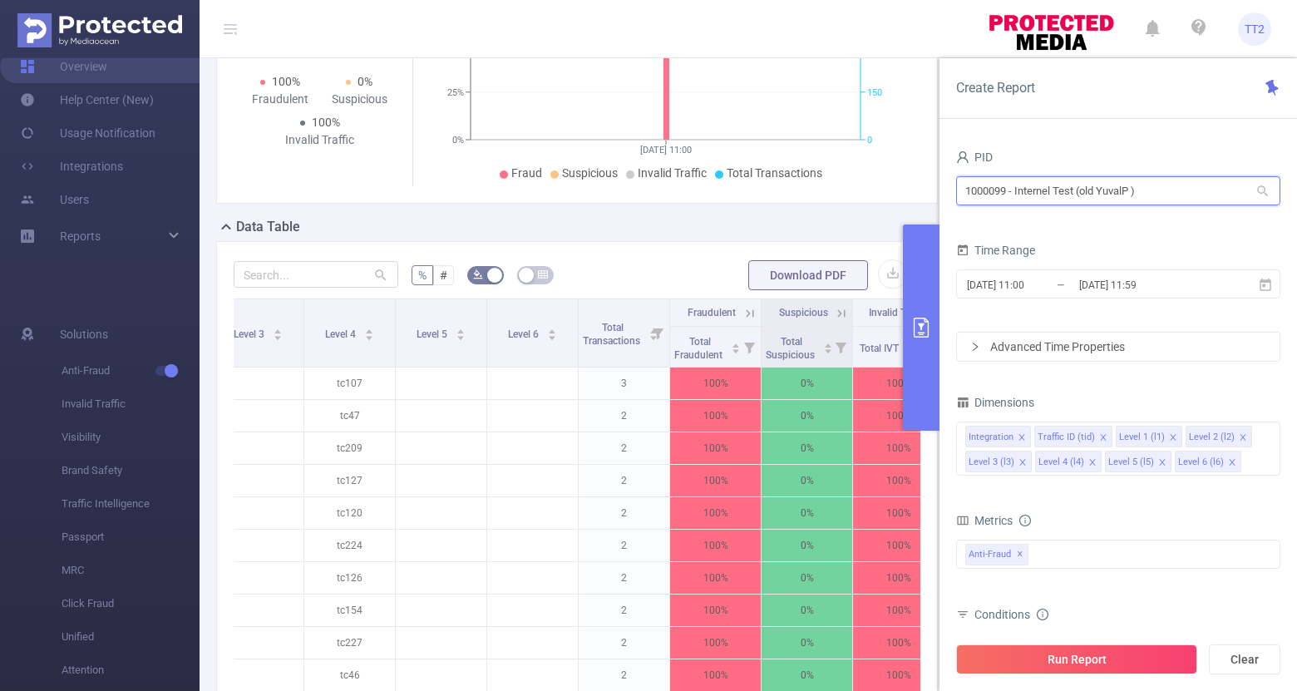
click at [1050, 188] on input "1000099 - Internel Test (old YuvalP )" at bounding box center [1118, 190] width 324 height 29
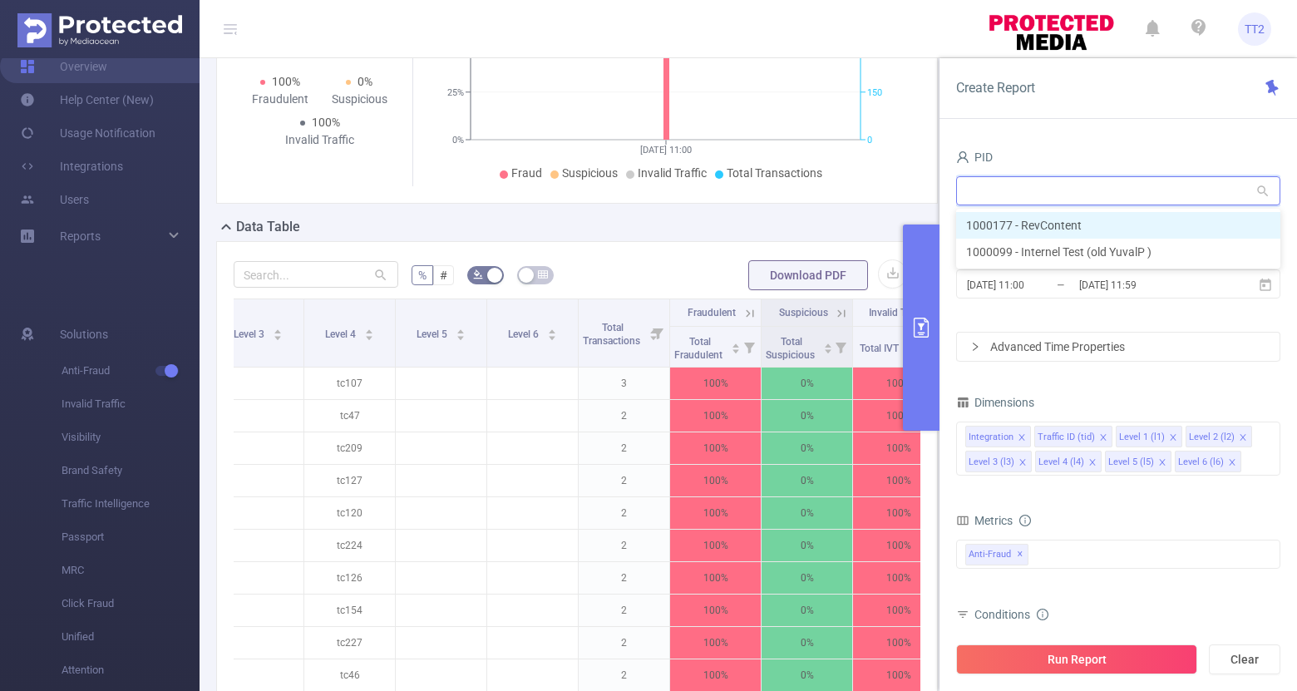
click at [1051, 225] on li "1000177 - RevContent" at bounding box center [1118, 225] width 324 height 27
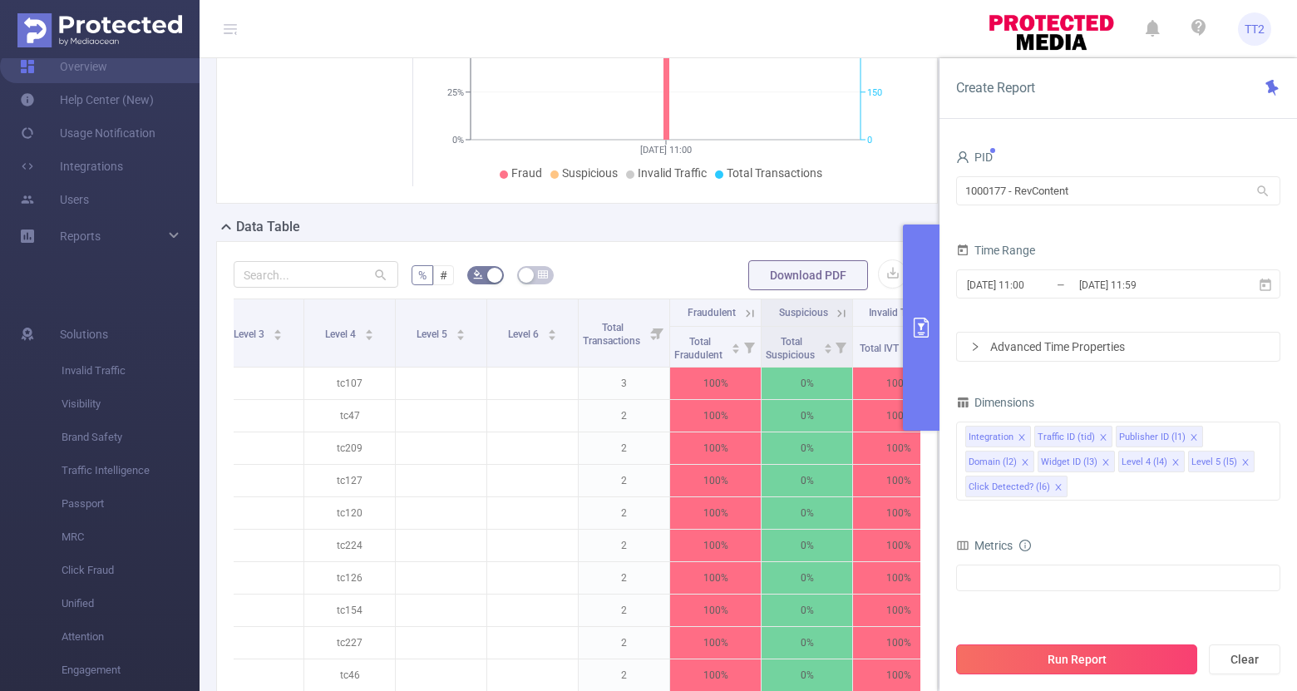
click at [1041, 657] on button "Run Report" at bounding box center [1076, 659] width 241 height 30
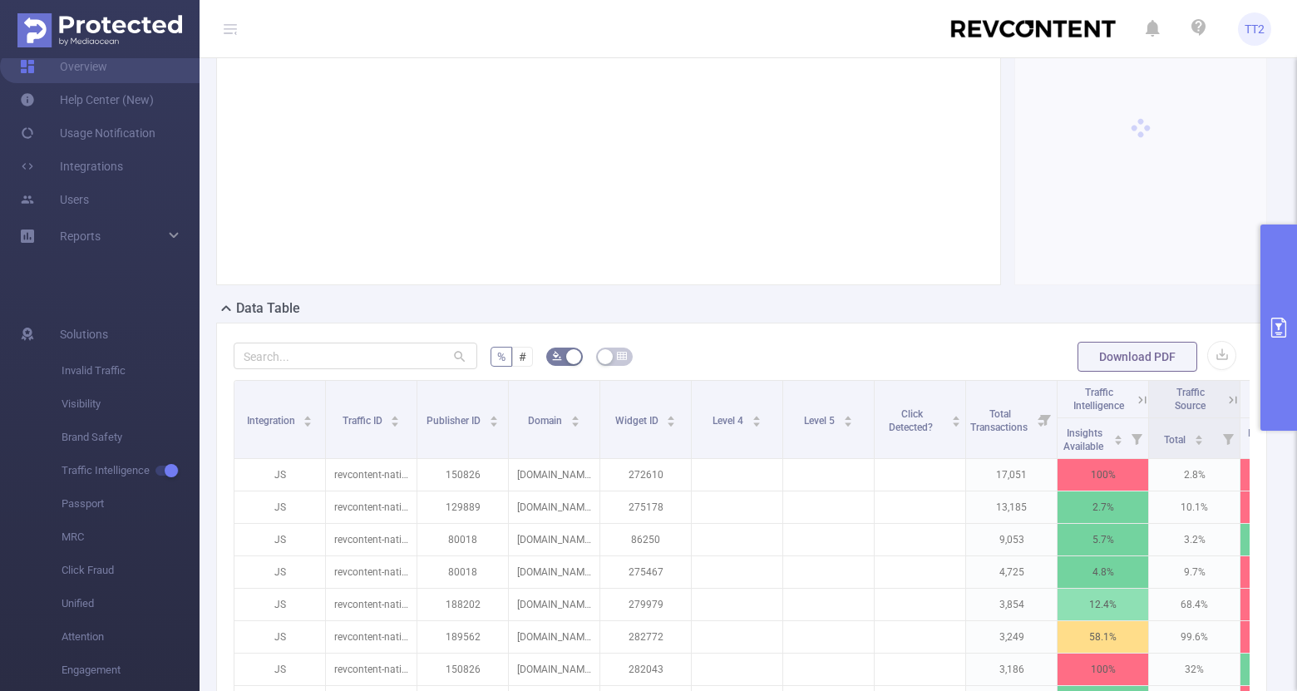
click at [1278, 342] on button "primary" at bounding box center [1278, 327] width 37 height 206
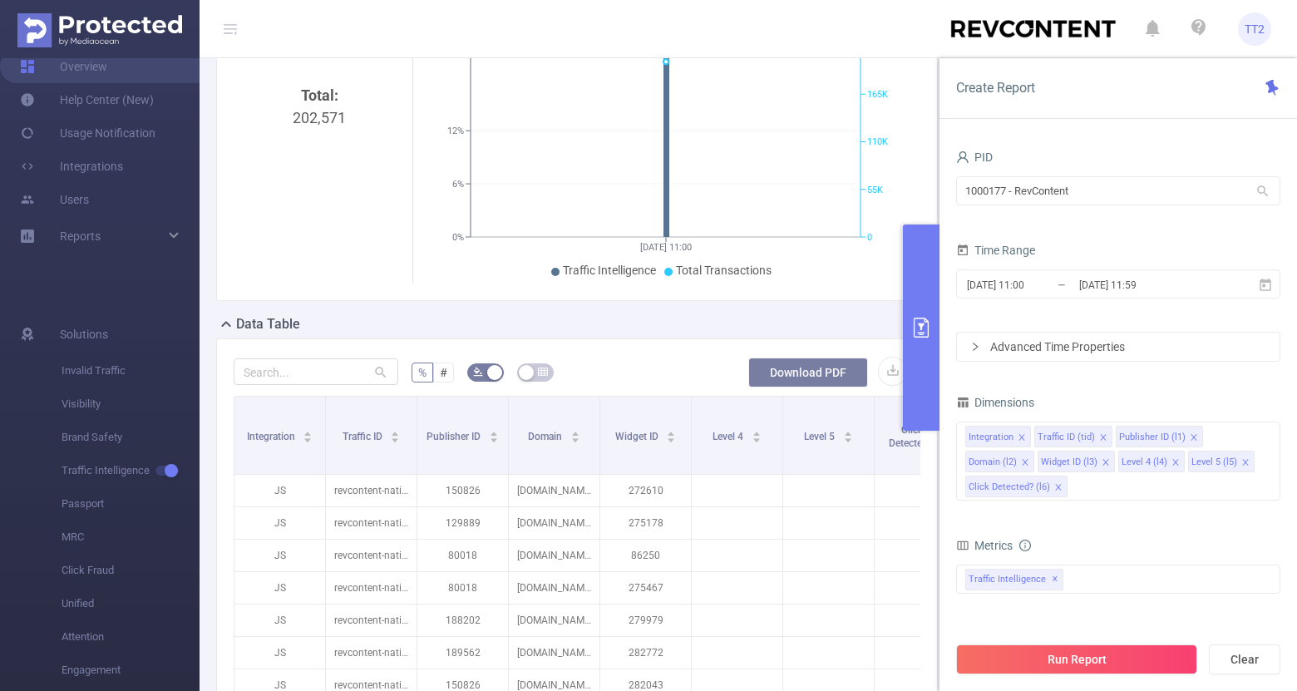
click at [794, 367] on button "Download PDF" at bounding box center [808, 372] width 120 height 30
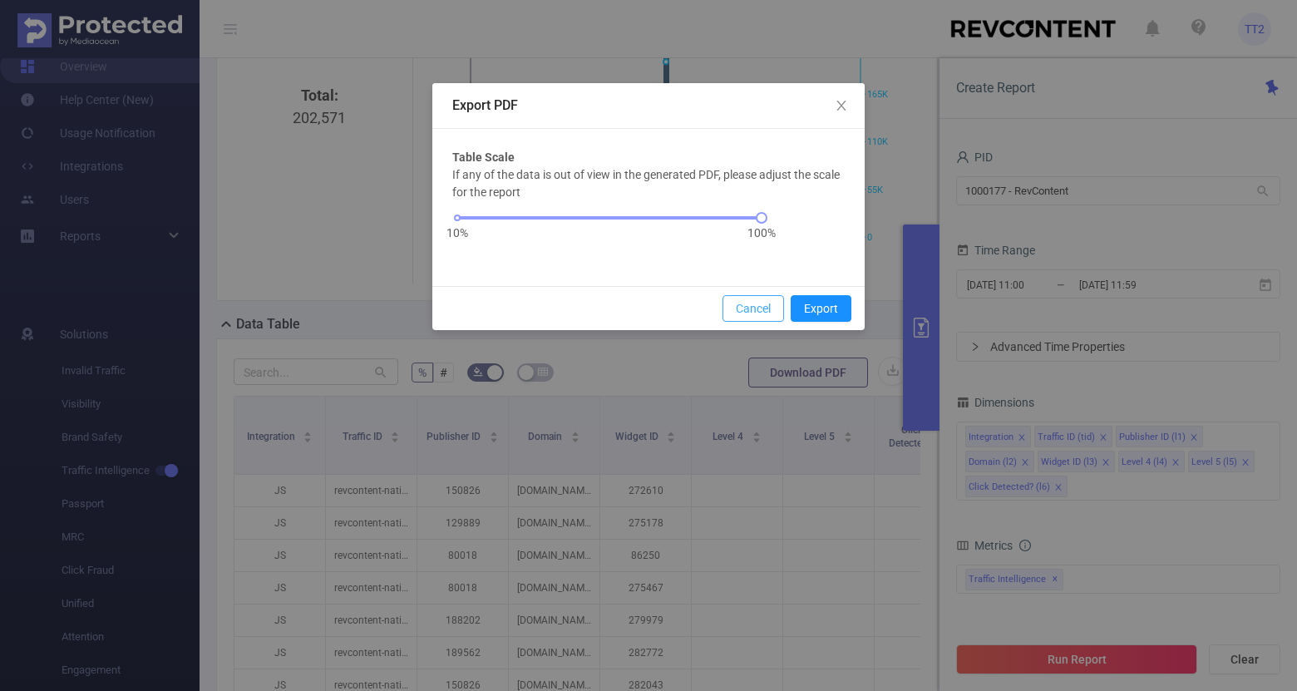
click at [744, 314] on button "Cancel" at bounding box center [753, 308] width 62 height 27
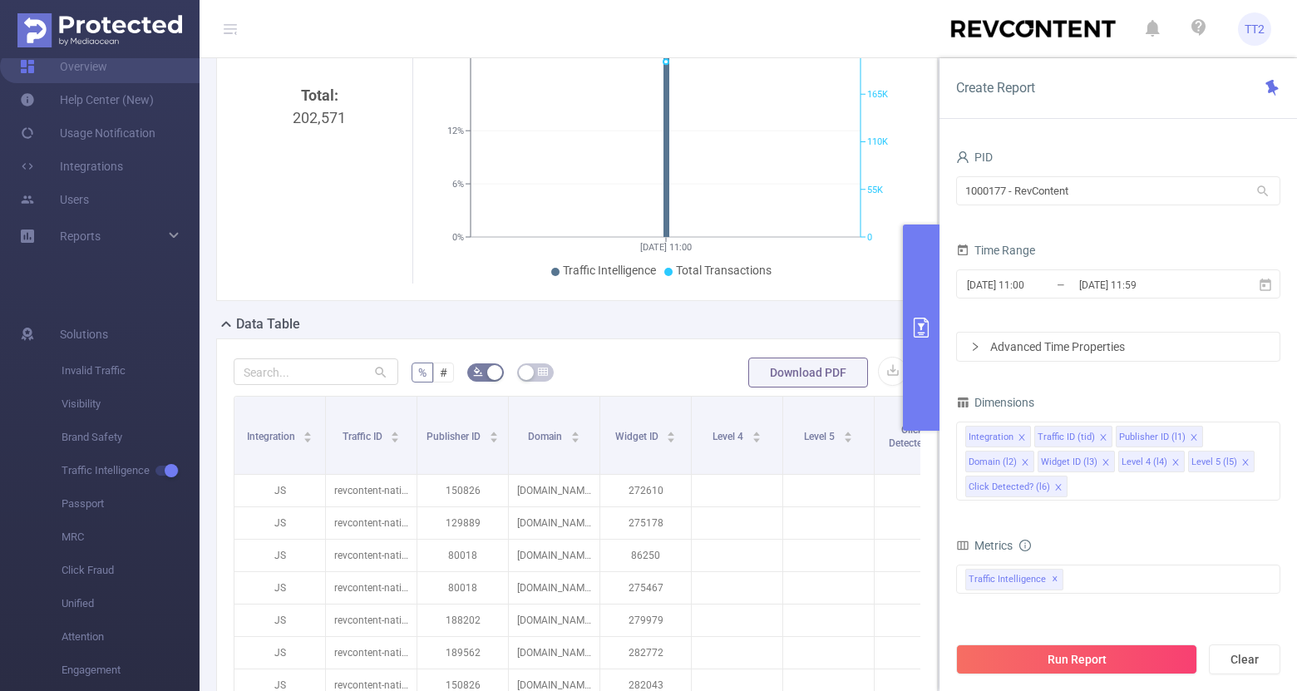
click at [1253, 29] on span "TT2" at bounding box center [1254, 28] width 20 height 33
click at [76, 197] on link "Users" at bounding box center [54, 199] width 69 height 33
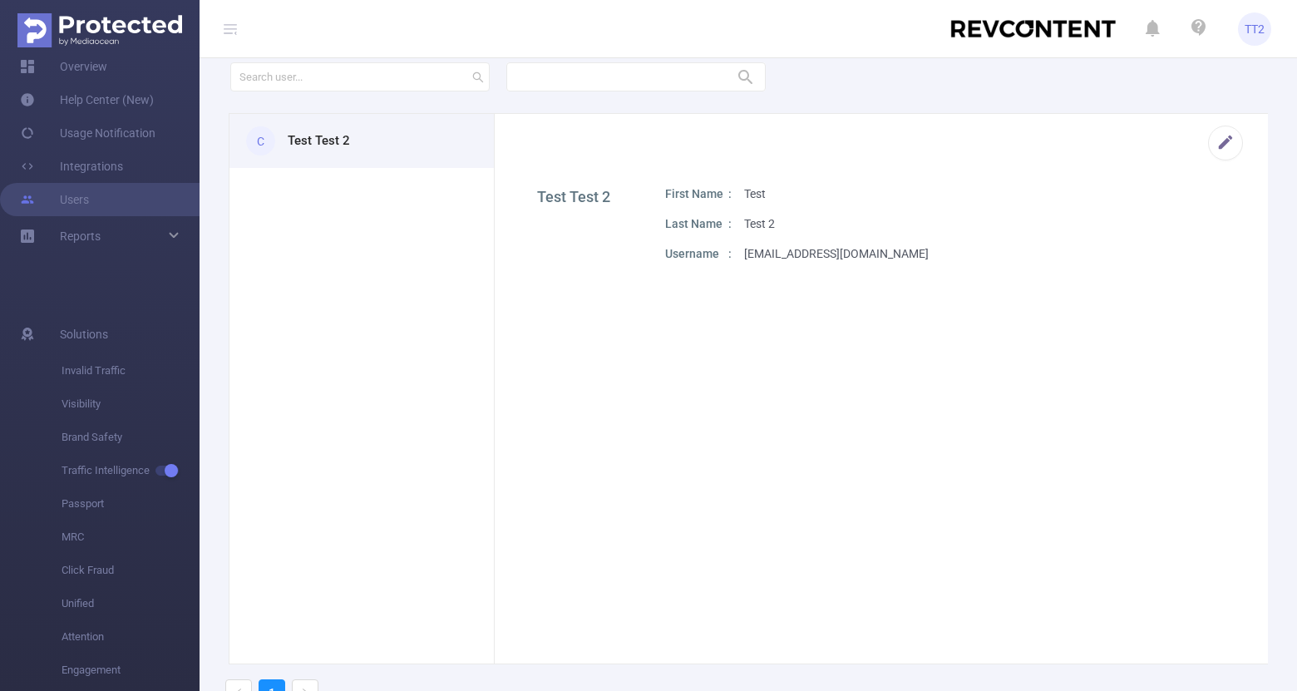
click at [783, 253] on p "[EMAIL_ADDRESS][DOMAIN_NAME]" at bounding box center [836, 253] width 185 height 17
copy div "[EMAIL_ADDRESS][DOMAIN_NAME] 1"
click at [99, 137] on link "Usage Notification" at bounding box center [87, 132] width 135 height 33
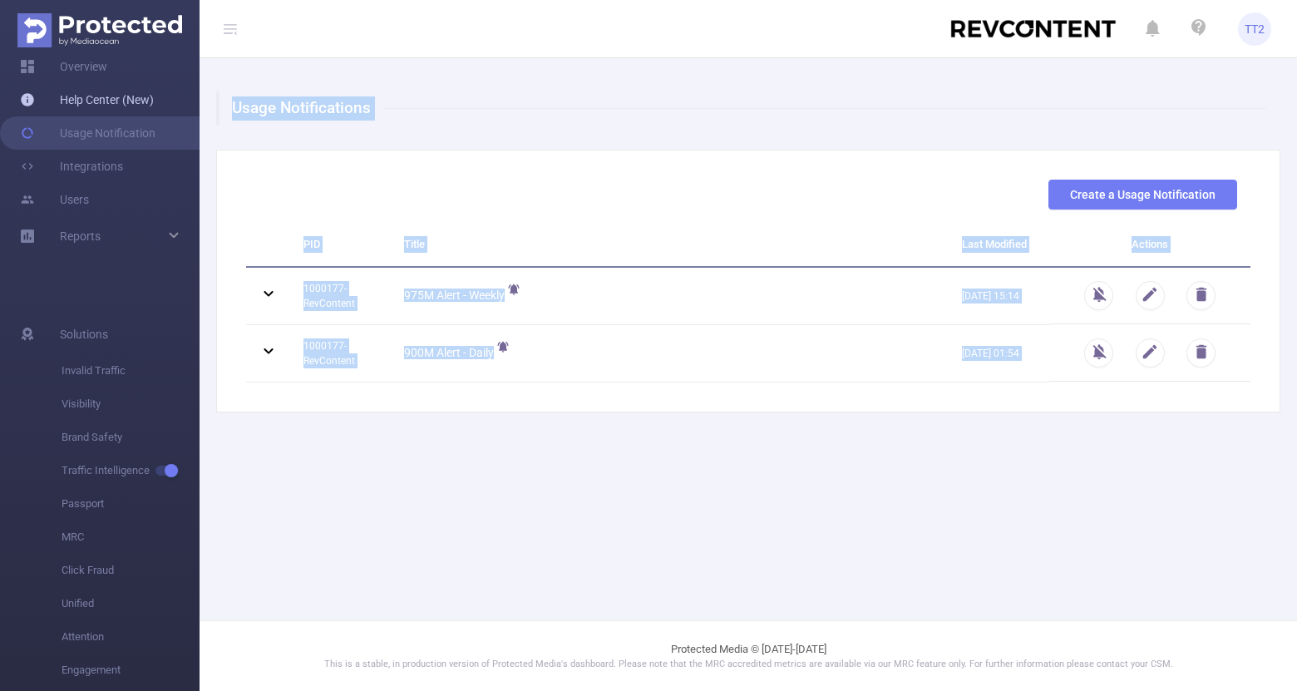
click at [102, 93] on link "Help Center (New)" at bounding box center [87, 99] width 134 height 33
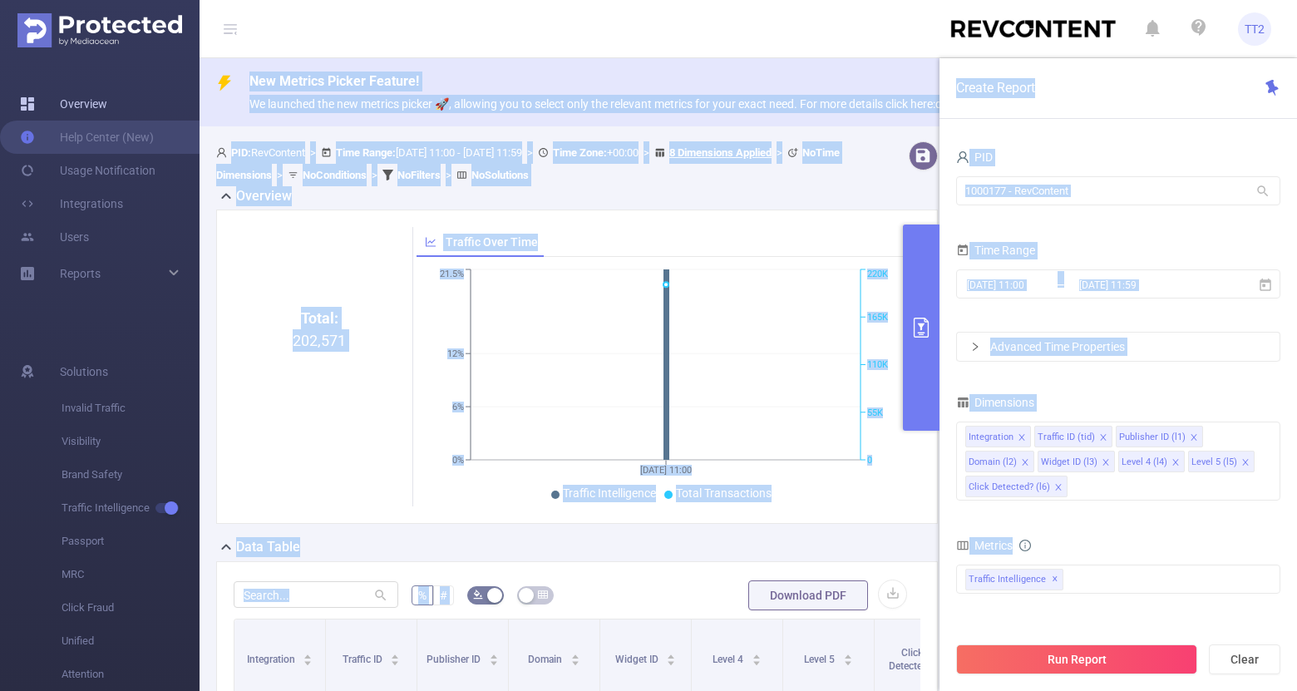
click at [81, 95] on link "Overview" at bounding box center [63, 103] width 87 height 33
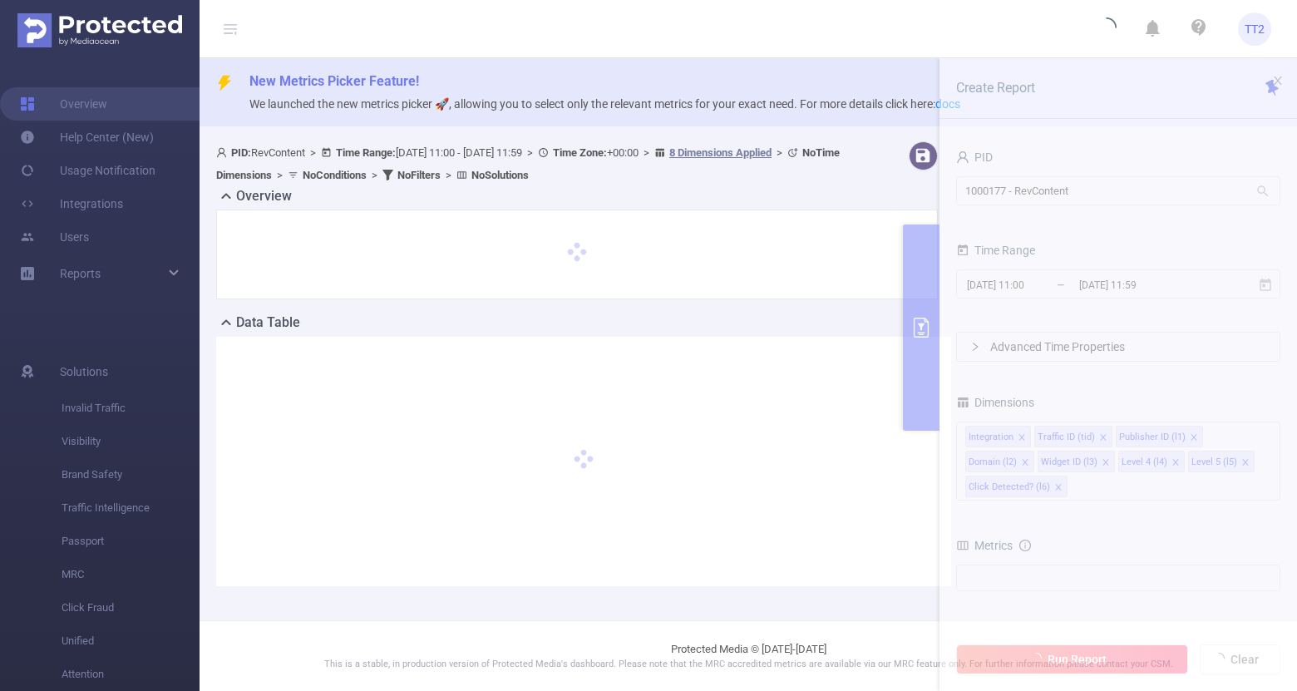
click at [1271, 73] on span "New Metrics Picker Feature!" at bounding box center [766, 81] width 1034 height 20
click at [1278, 80] on icon "icon: close" at bounding box center [1278, 81] width 12 height 12
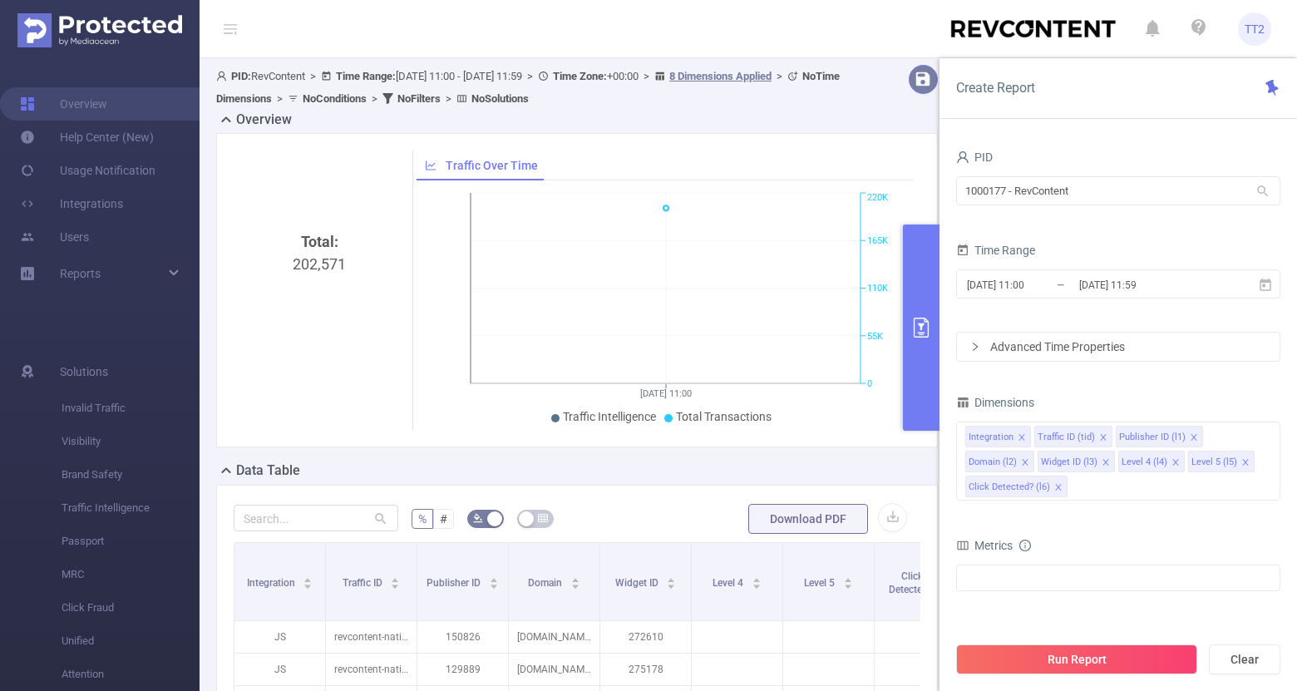
click at [926, 85] on button "button" at bounding box center [922, 79] width 29 height 29
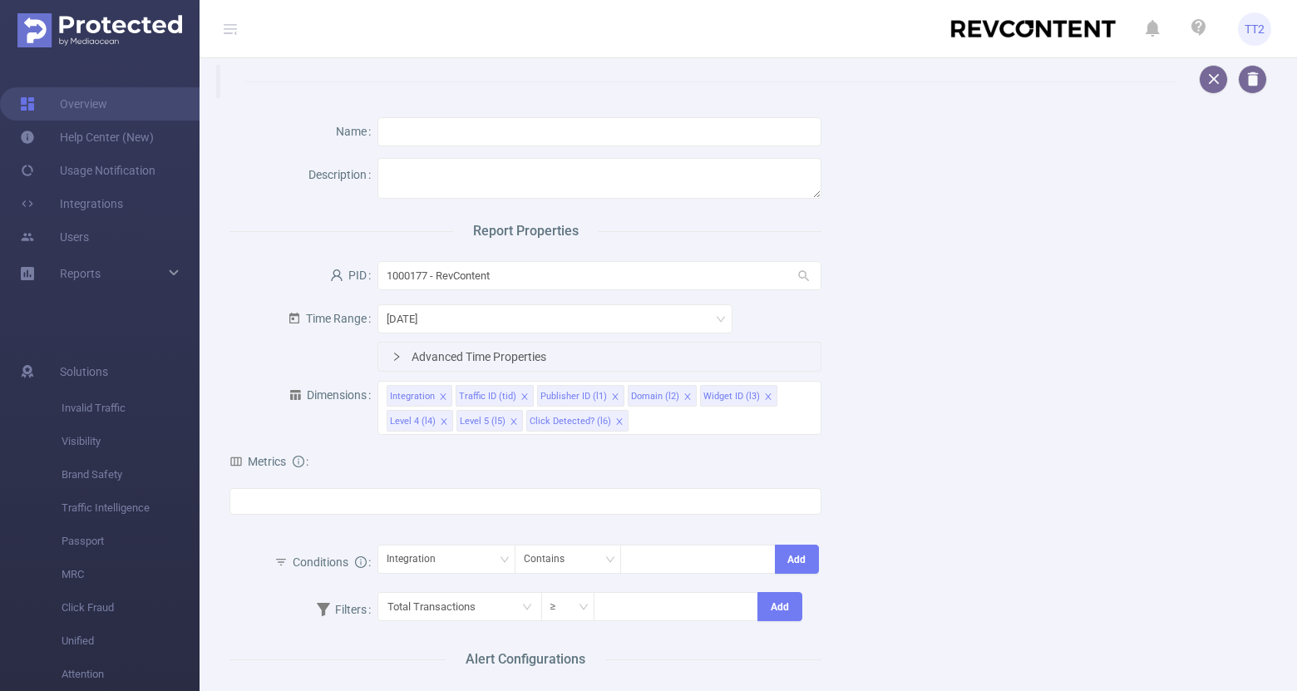
scroll to position [195, 0]
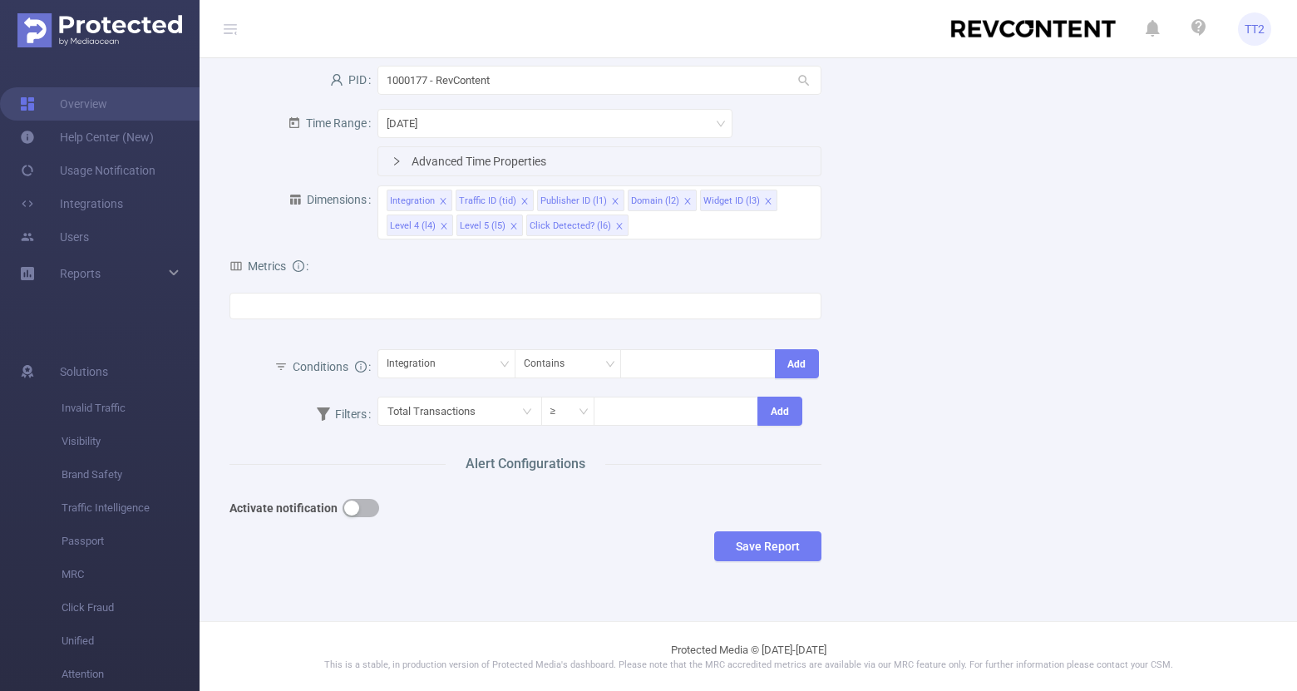
click at [363, 505] on button "button" at bounding box center [360, 508] width 37 height 18
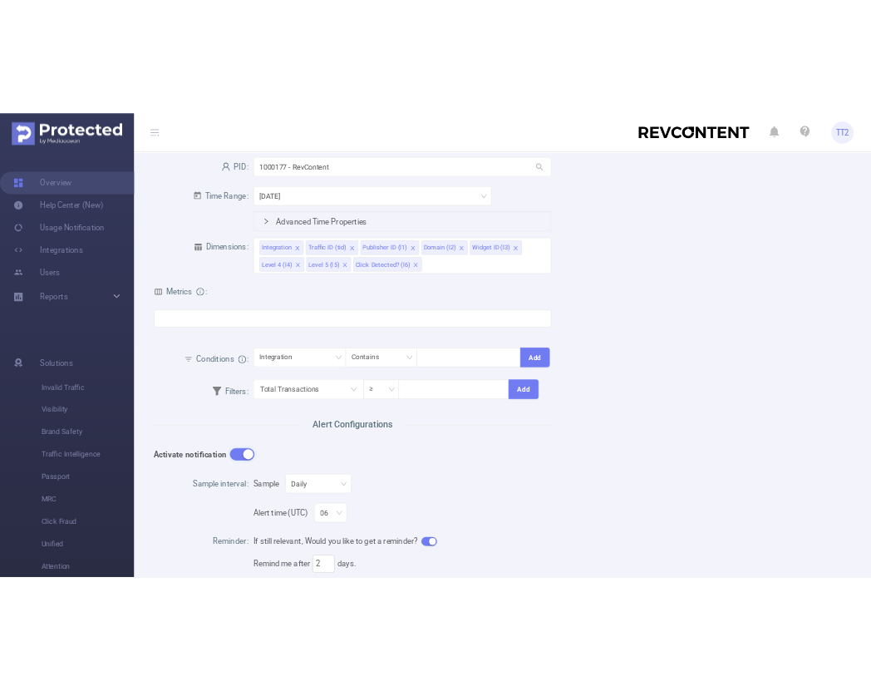
scroll to position [526, 0]
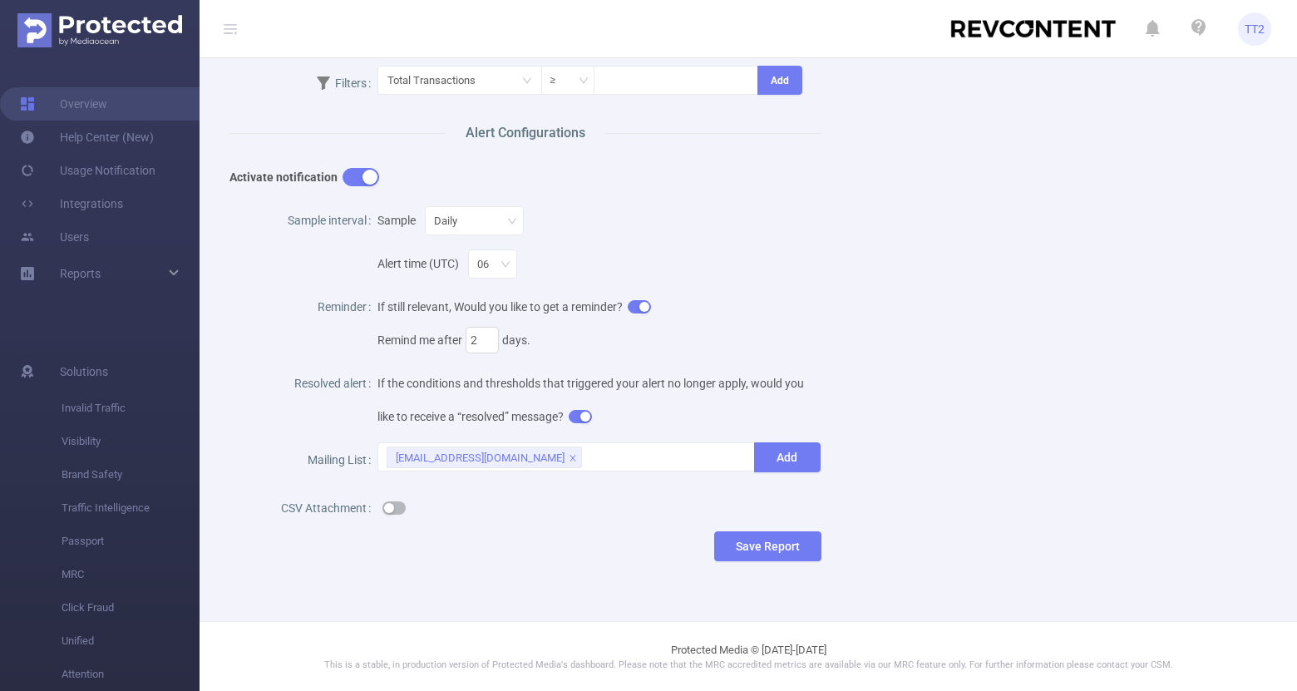
click at [579, 519] on div at bounding box center [599, 507] width 444 height 33
click at [313, 505] on label "CSV Attachment" at bounding box center [329, 507] width 96 height 13
click at [298, 505] on label "CSV Attachment" at bounding box center [329, 507] width 96 height 13
click at [291, 512] on label "CSV Attachment" at bounding box center [329, 507] width 96 height 13
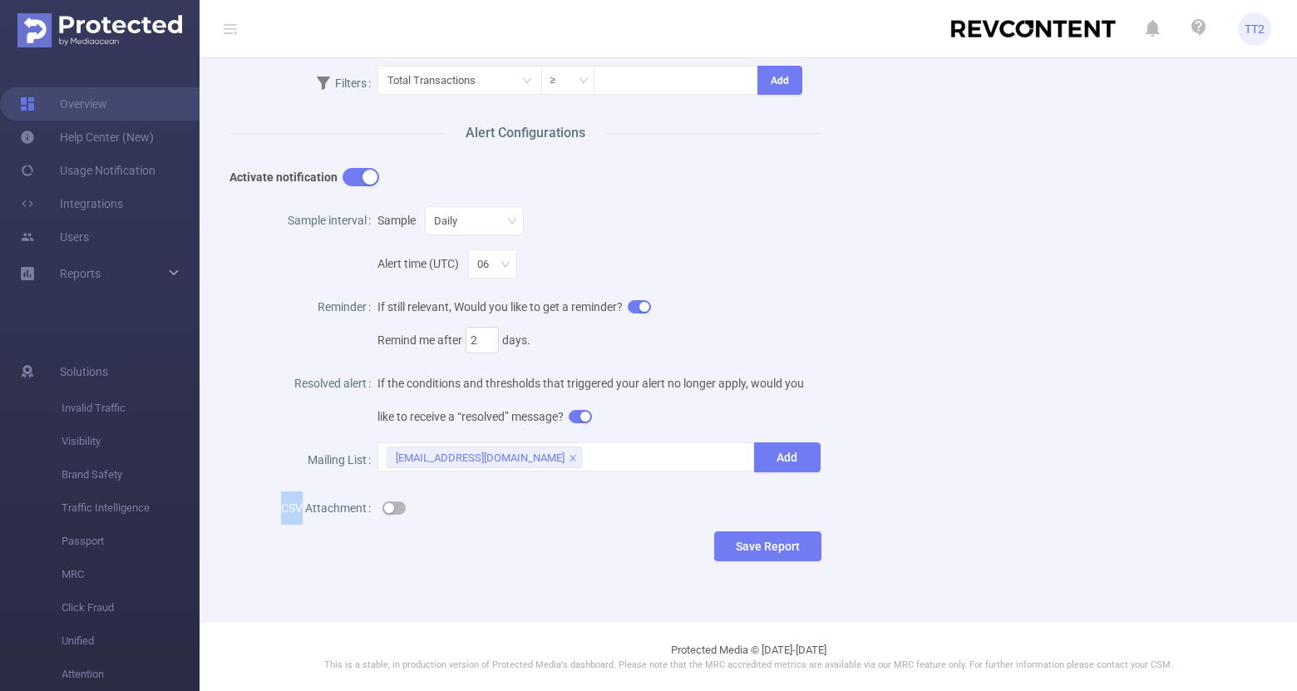
click at [291, 512] on label "CSV Attachment" at bounding box center [329, 507] width 96 height 13
click at [298, 510] on label "CSV Attachment" at bounding box center [329, 507] width 96 height 13
click at [327, 460] on label "Mailing List" at bounding box center [343, 459] width 70 height 13
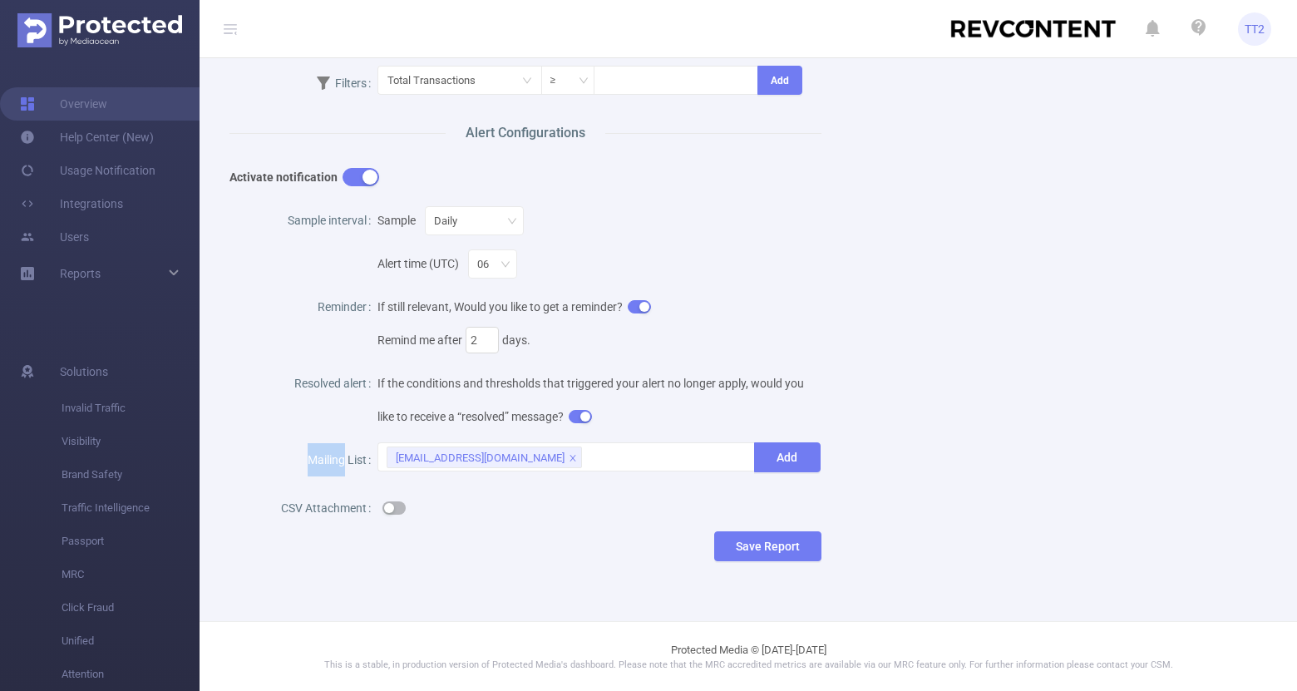
click at [318, 461] on label "Mailing List" at bounding box center [343, 459] width 70 height 13
click at [333, 457] on label "Mailing List" at bounding box center [343, 459] width 70 height 13
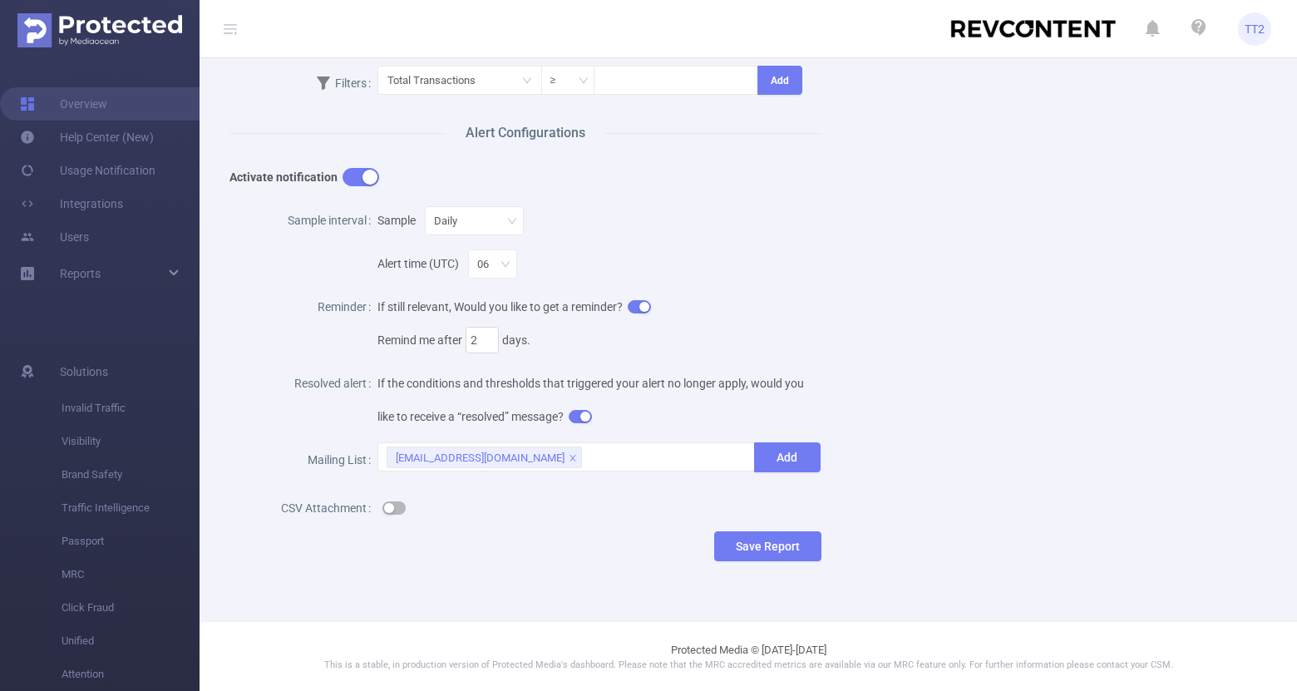
click at [330, 469] on div "Mailing List" at bounding box center [303, 461] width 148 height 43
click at [317, 504] on label "CSV Attachment" at bounding box center [329, 507] width 96 height 13
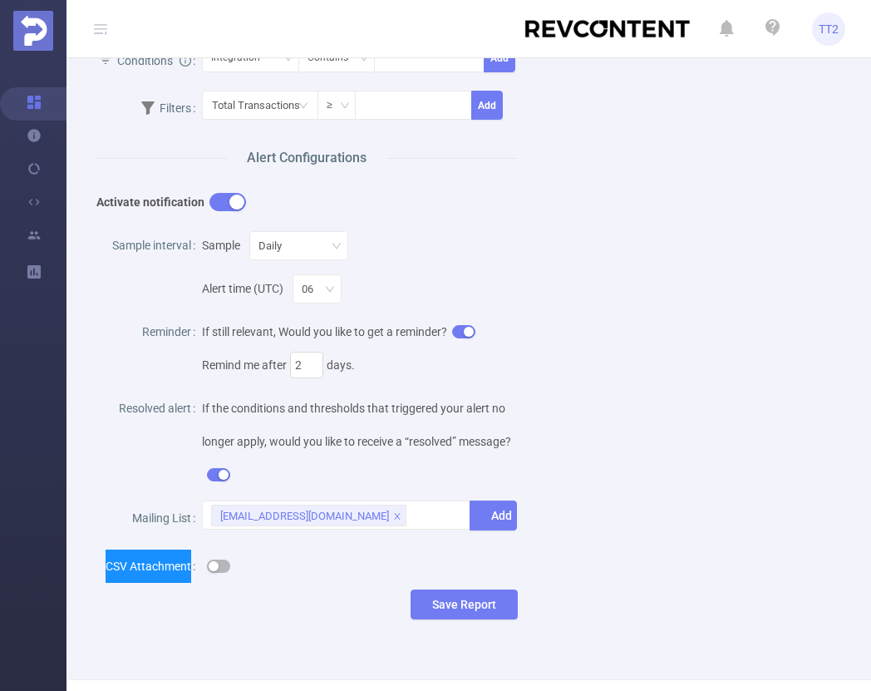
scroll to position [528, 0]
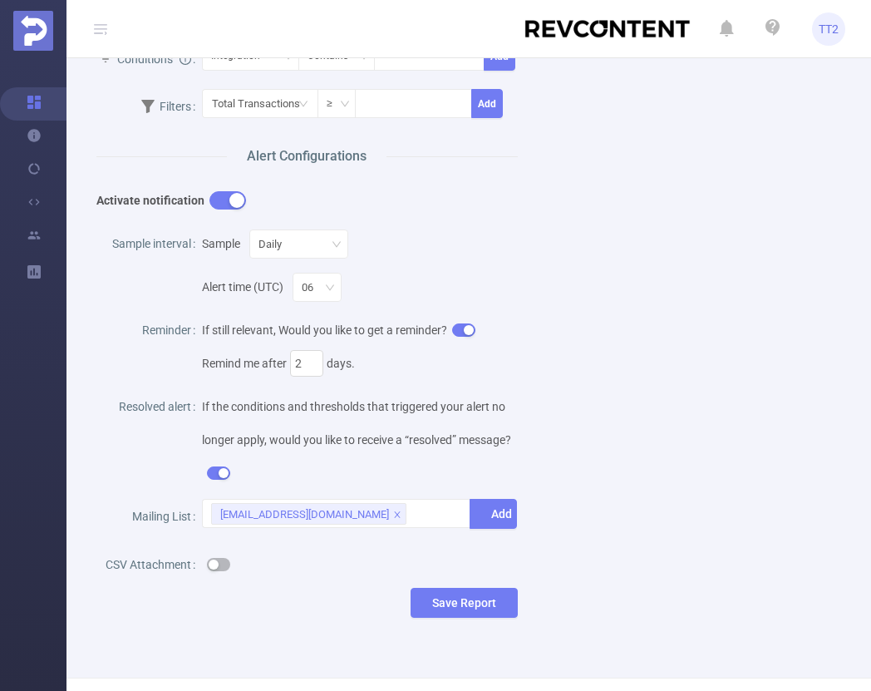
click at [167, 629] on div "Name Description Report Properties PID 1000177 - RevContent 1000177 - RevConten…" at bounding box center [461, 107] width 771 height 1074
